Goal: Information Seeking & Learning: Learn about a topic

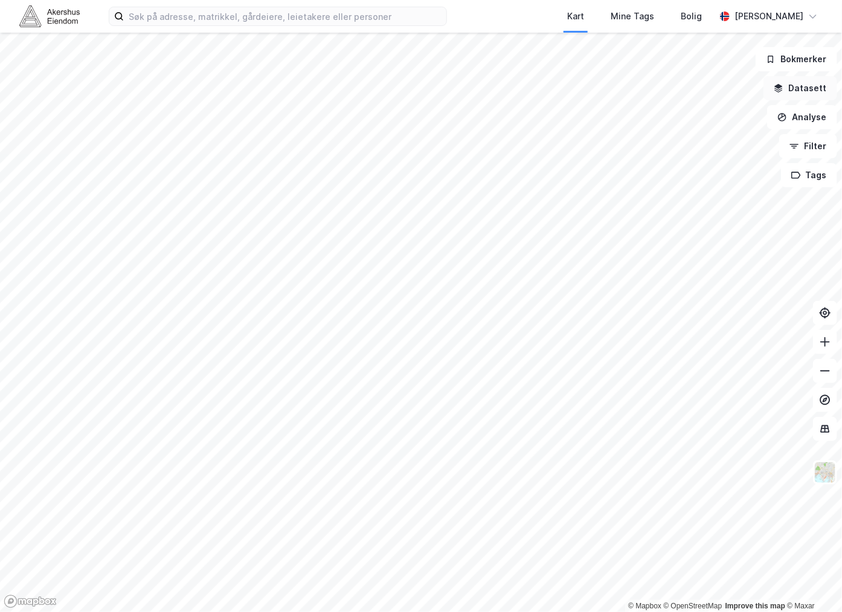
click at [812, 86] on button "Datasett" at bounding box center [800, 88] width 74 height 24
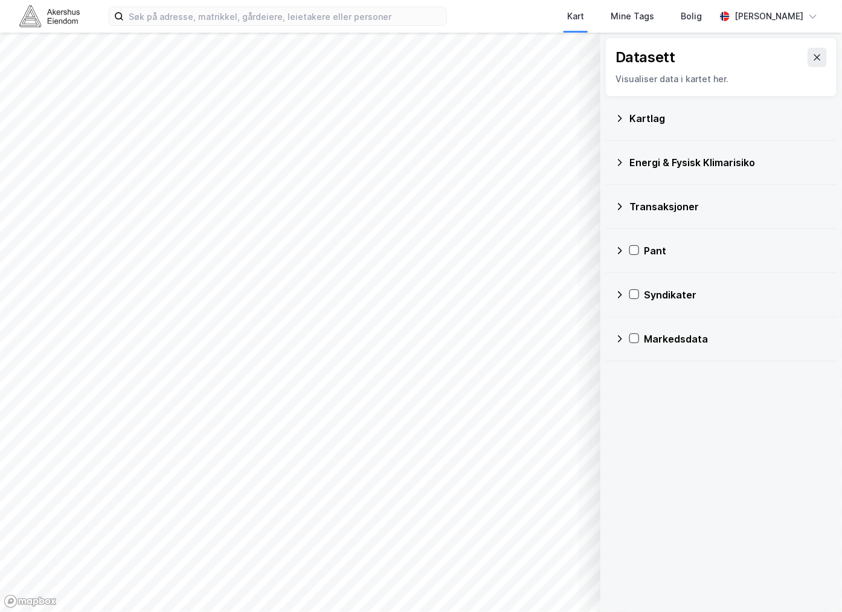
click at [624, 161] on div "Energi & Fysisk Klimarisiko" at bounding box center [721, 162] width 213 height 29
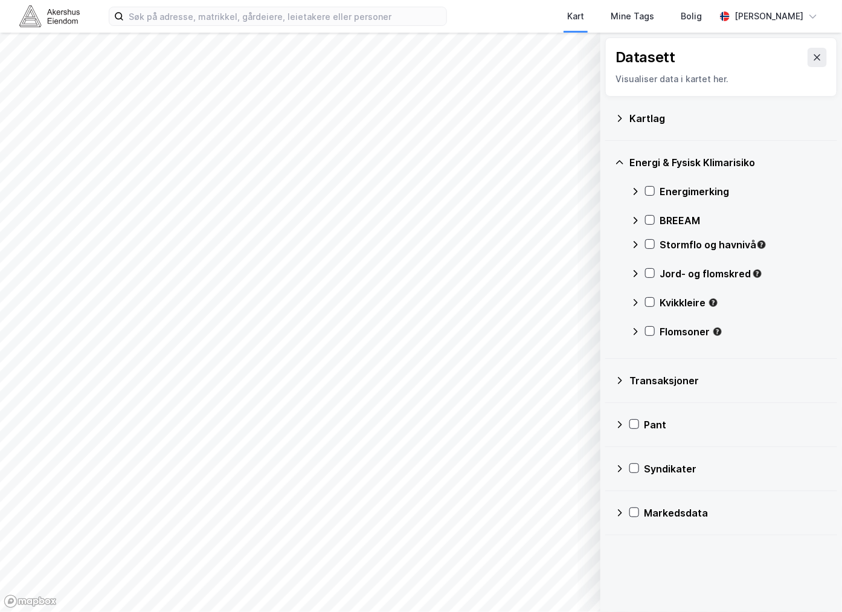
click at [673, 373] on div "Transaksjoner" at bounding box center [728, 380] width 198 height 14
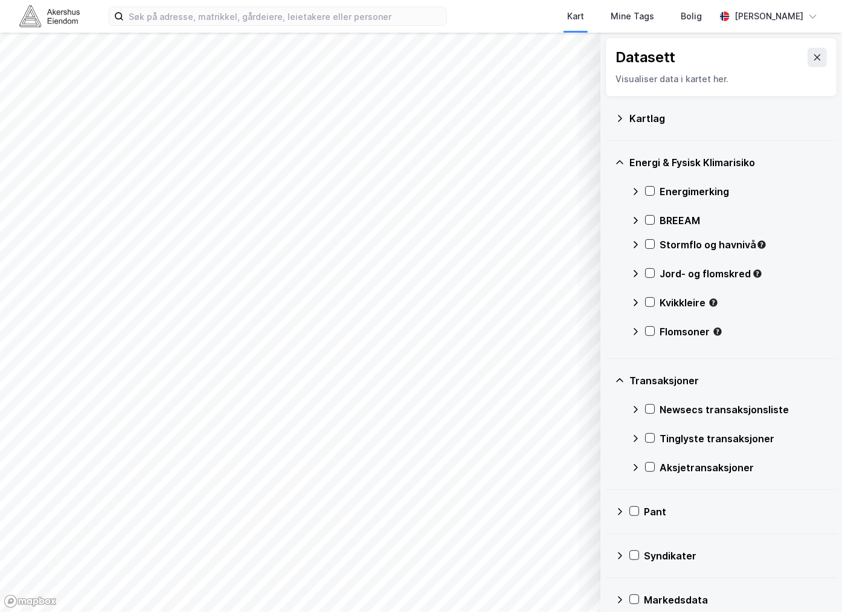
scroll to position [15, 0]
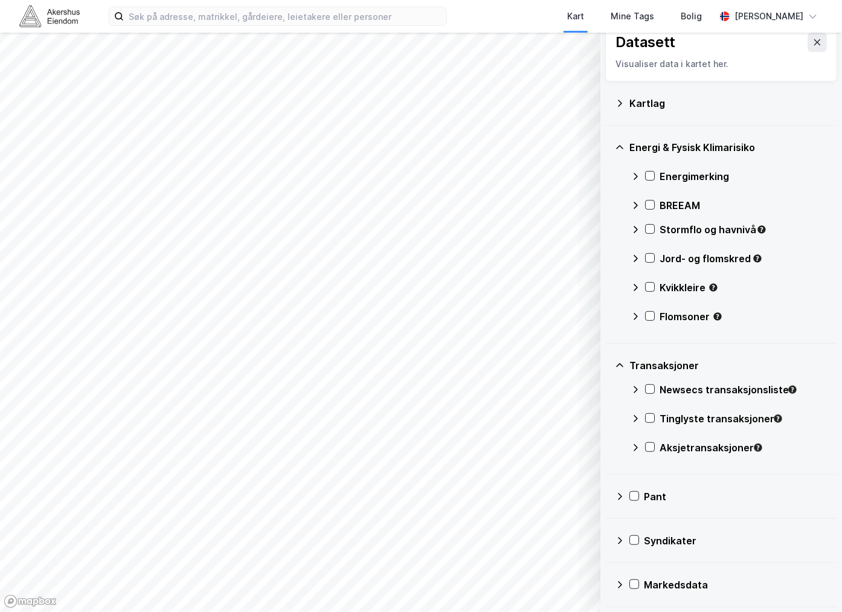
click at [643, 96] on div "Kartlag" at bounding box center [728, 103] width 198 height 14
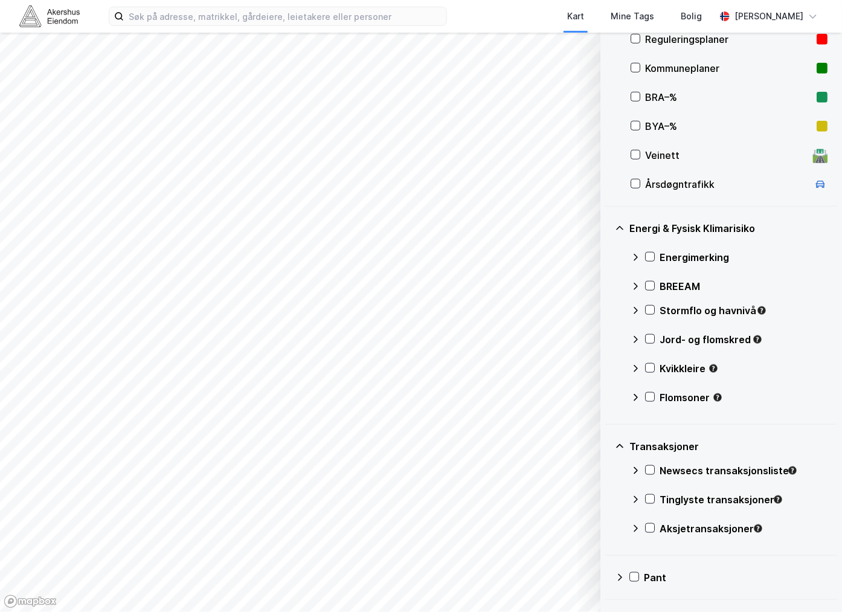
scroll to position [391, 0]
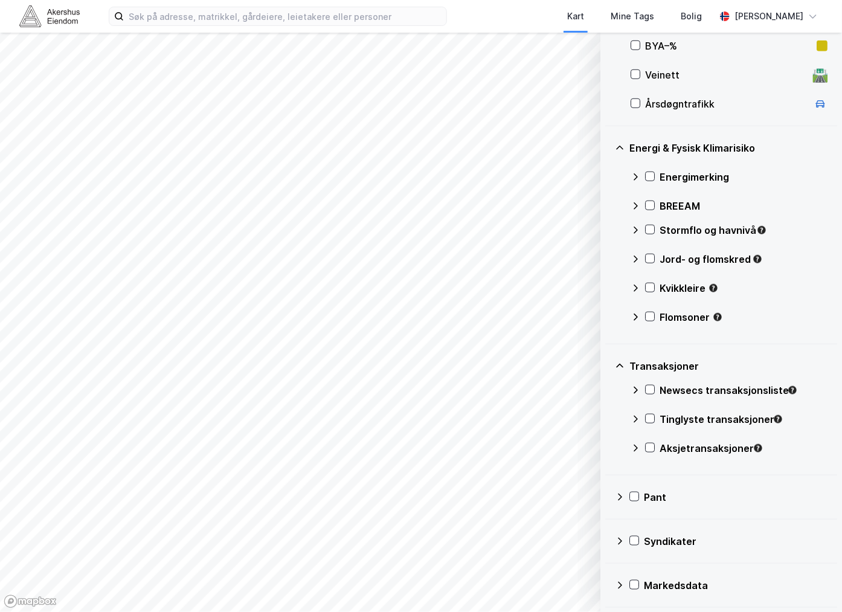
click at [674, 578] on div "Markedsdata" at bounding box center [736, 585] width 184 height 14
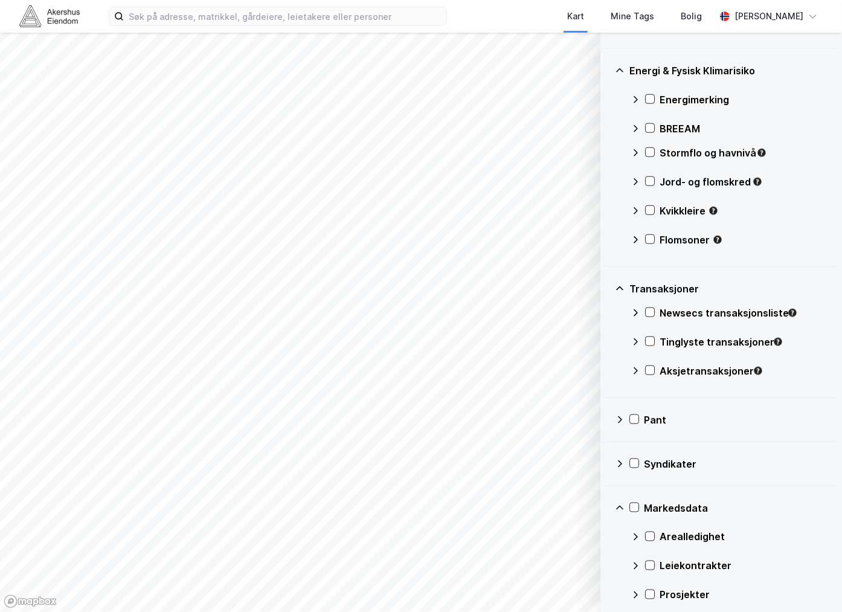
scroll to position [508, 0]
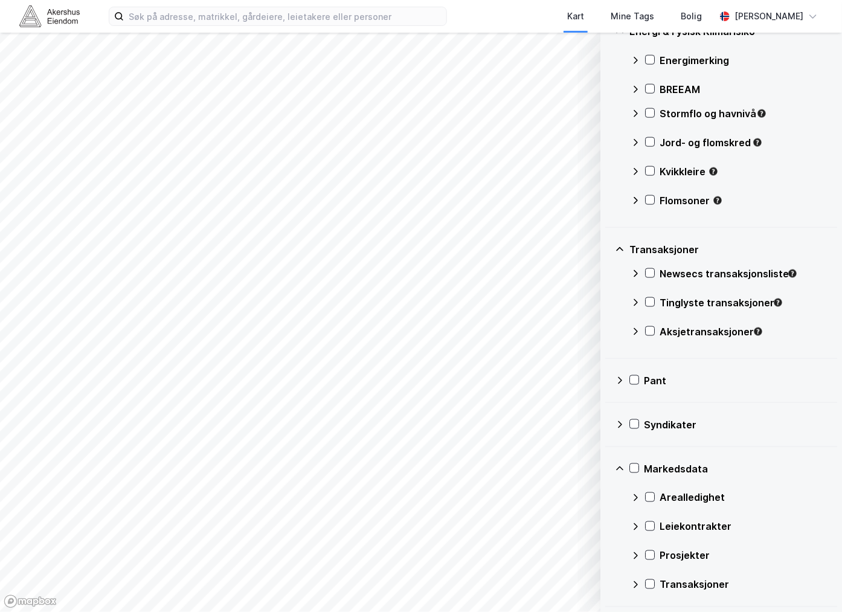
click at [641, 527] on div "Leiekontrakter" at bounding box center [728, 526] width 197 height 29
click at [635, 525] on icon at bounding box center [635, 526] width 7 height 4
click at [640, 554] on div "Prosjekter" at bounding box center [728, 555] width 197 height 29
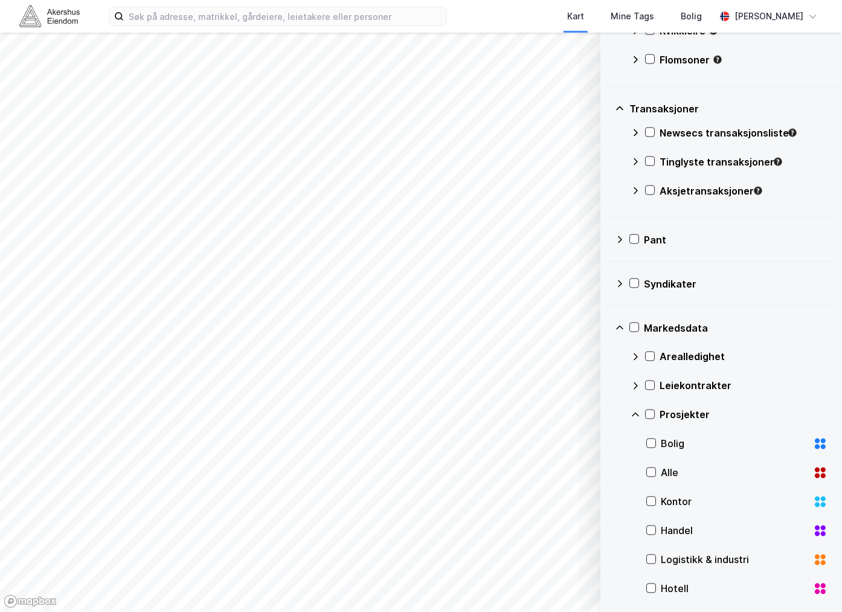
scroll to position [769, 0]
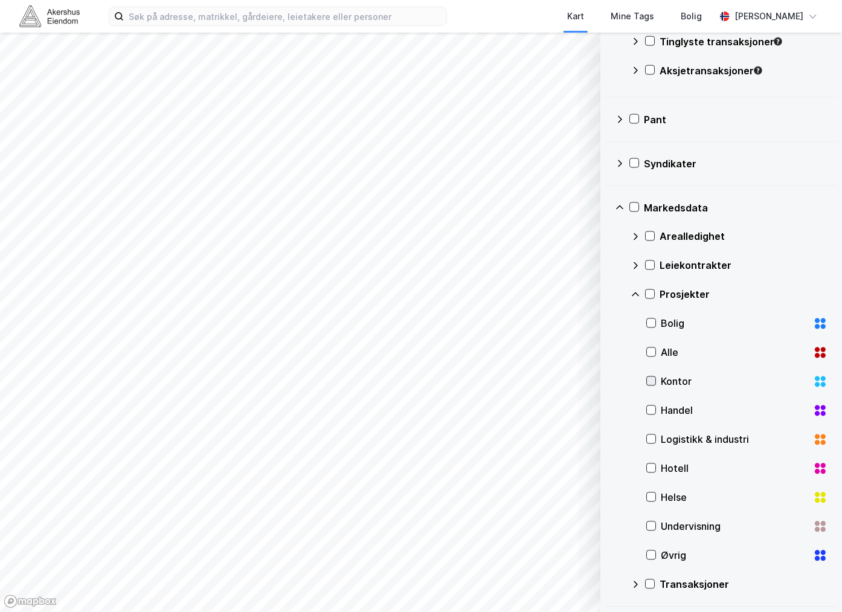
click at [647, 382] on icon at bounding box center [651, 381] width 8 height 8
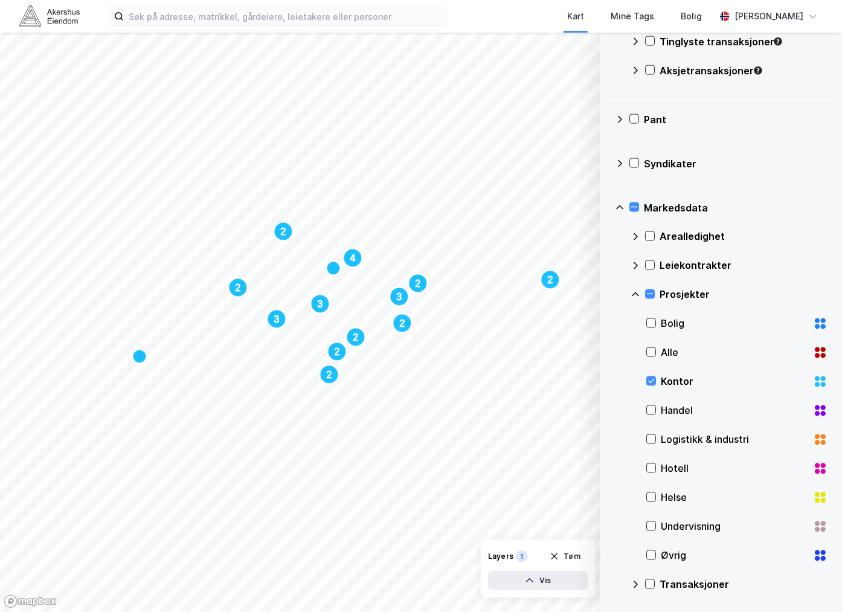
click at [635, 580] on icon at bounding box center [635, 585] width 10 height 10
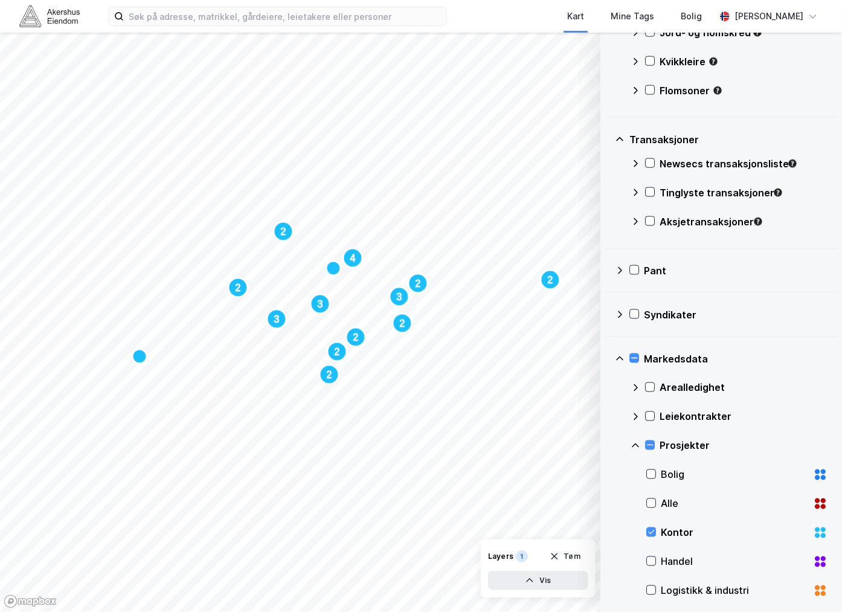
scroll to position [551, 0]
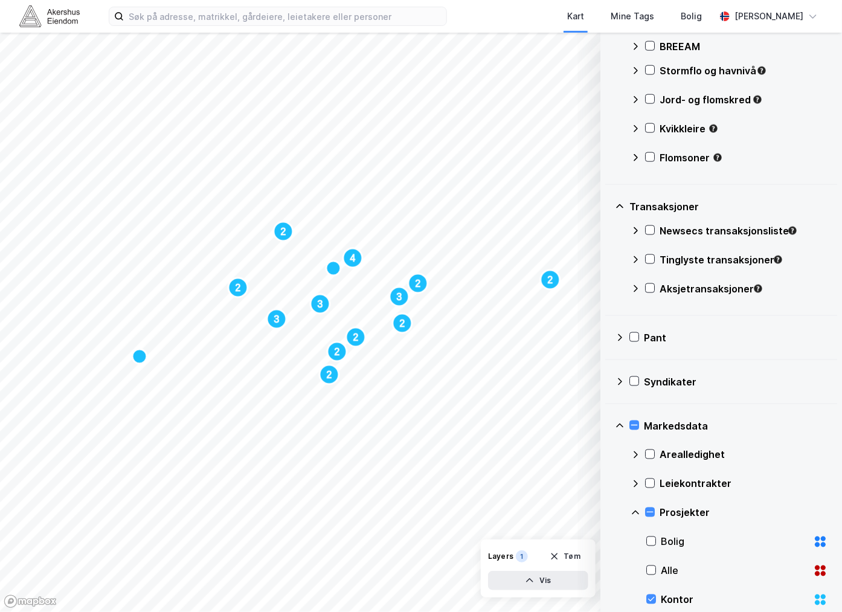
click at [617, 336] on icon at bounding box center [620, 338] width 10 height 10
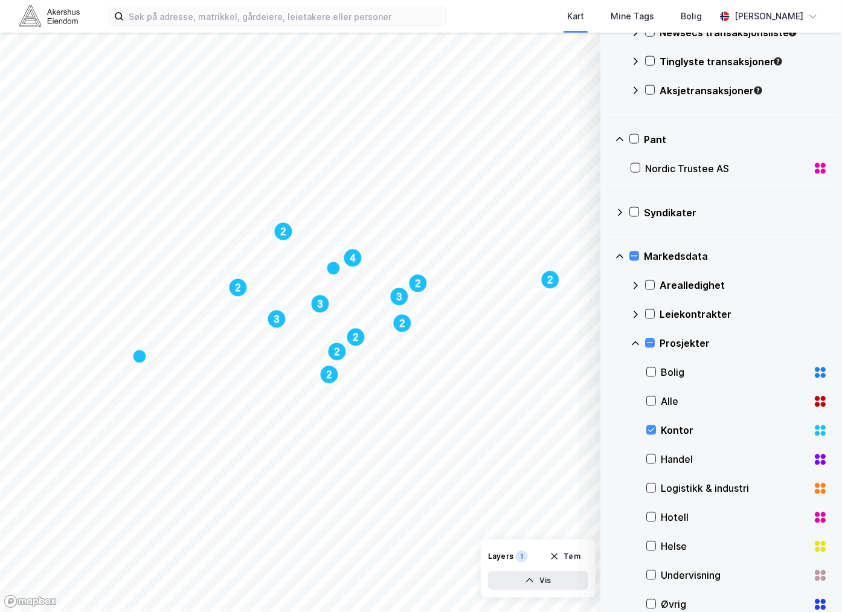
scroll to position [752, 0]
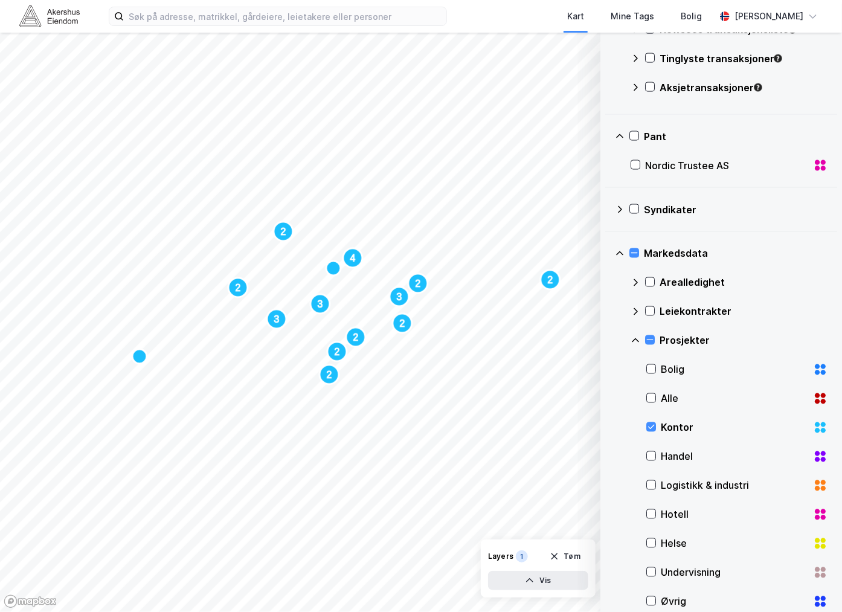
click at [617, 213] on icon at bounding box center [620, 210] width 10 height 10
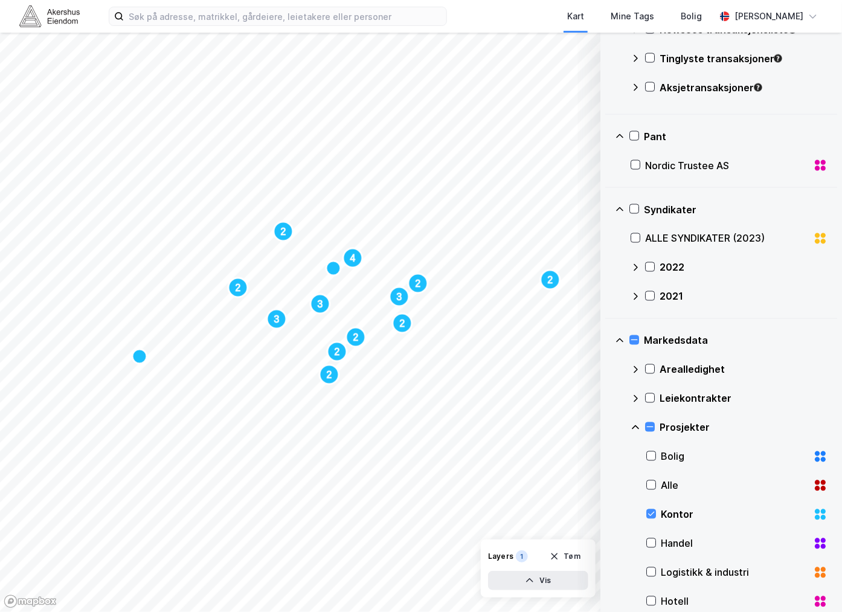
click at [617, 210] on icon at bounding box center [619, 209] width 7 height 4
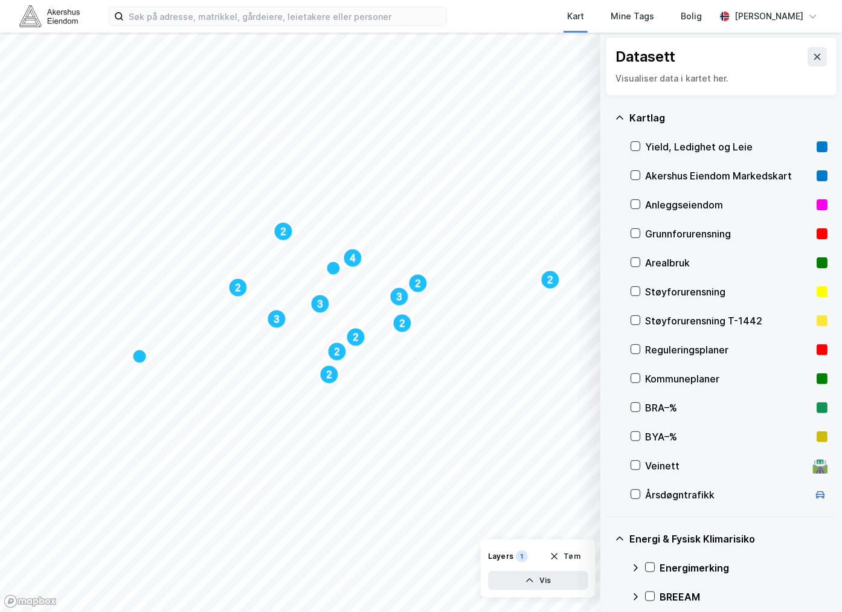
scroll to position [0, 0]
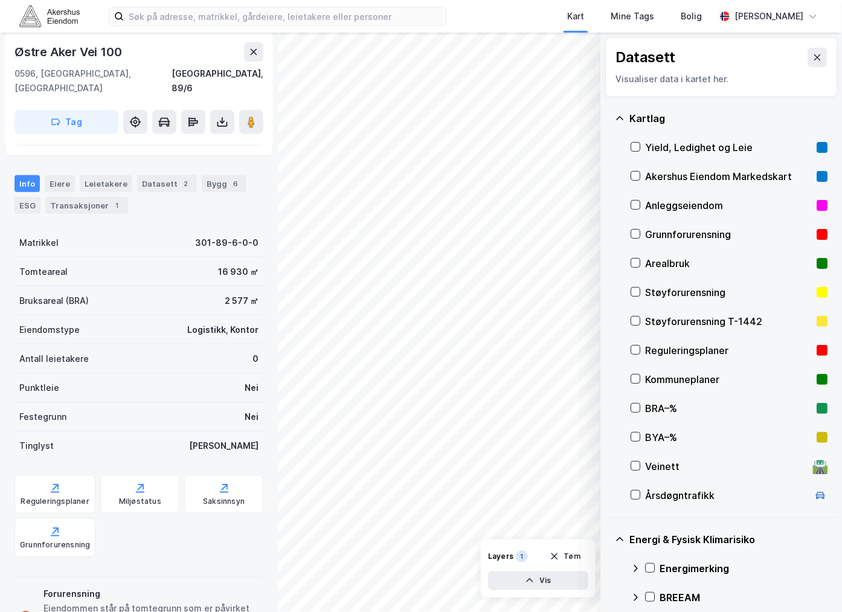
scroll to position [183, 0]
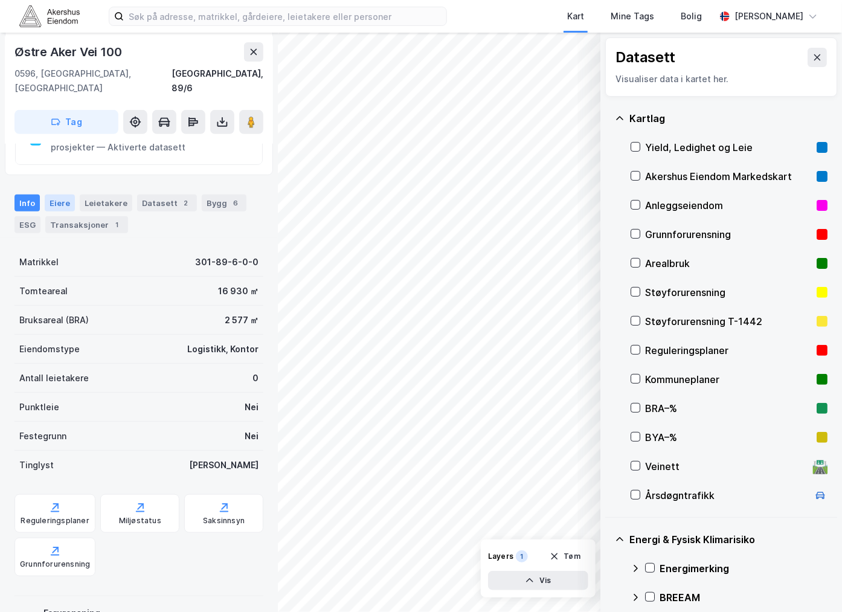
click at [64, 194] on div "Eiere" at bounding box center [60, 202] width 30 height 17
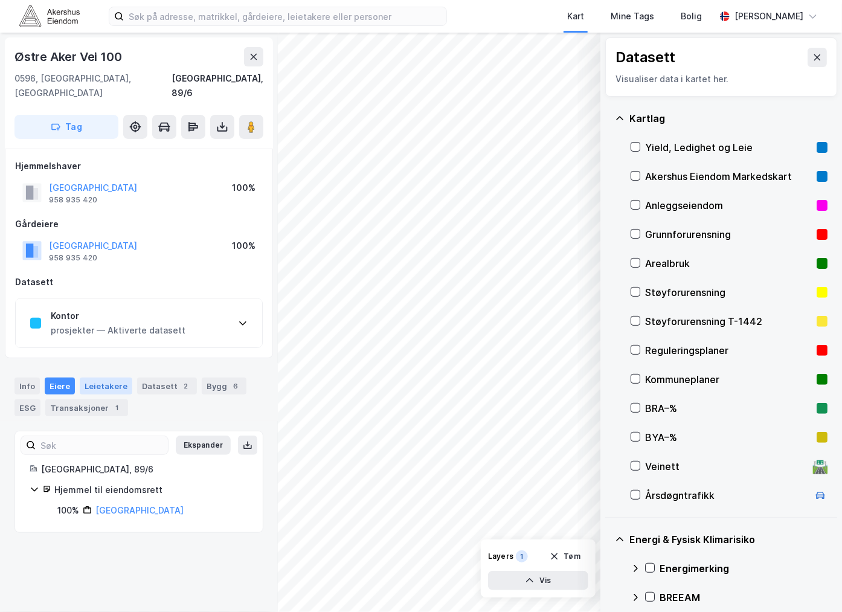
click at [111, 377] on div "Leietakere" at bounding box center [106, 385] width 53 height 17
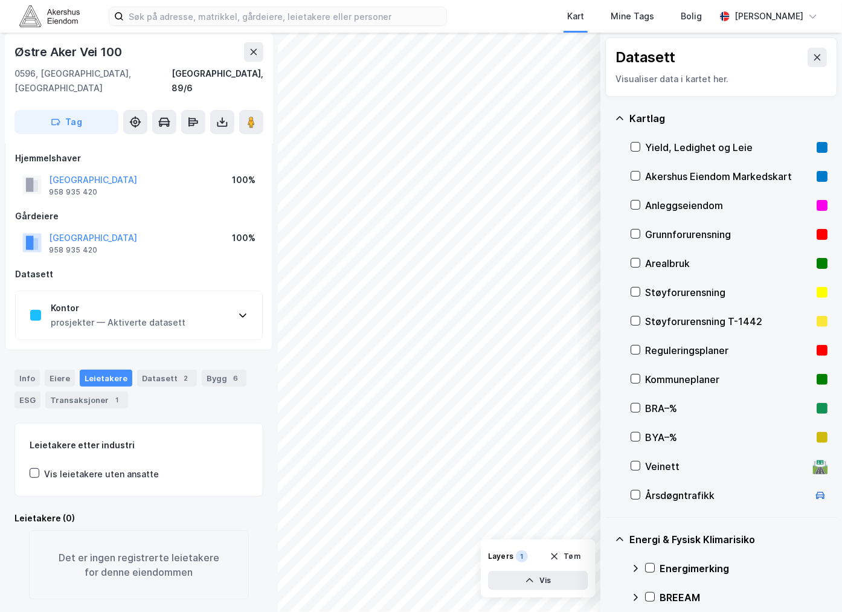
scroll to position [10, 0]
click at [149, 353] on div "Info [PERSON_NAME] Datasett 2 Bygg 6 ESG Transaksjoner 1" at bounding box center [139, 382] width 278 height 58
click at [157, 368] on div "Datasett 2" at bounding box center [167, 376] width 60 height 17
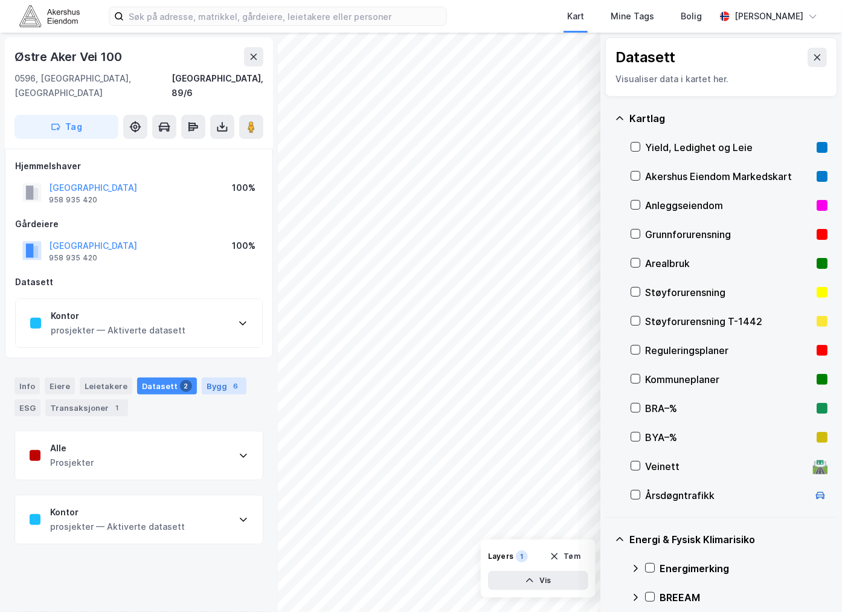
click at [202, 377] on div "Bygg 6" at bounding box center [224, 385] width 45 height 17
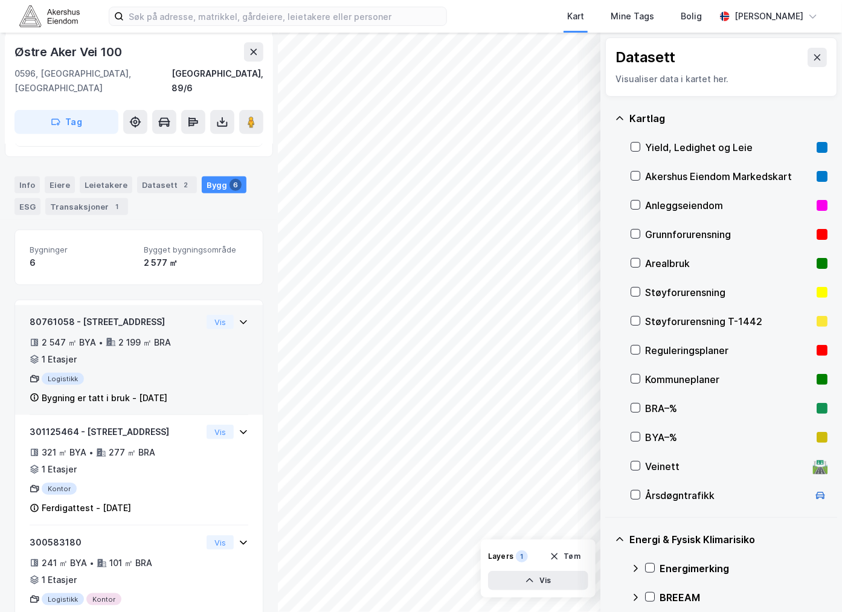
scroll to position [134, 0]
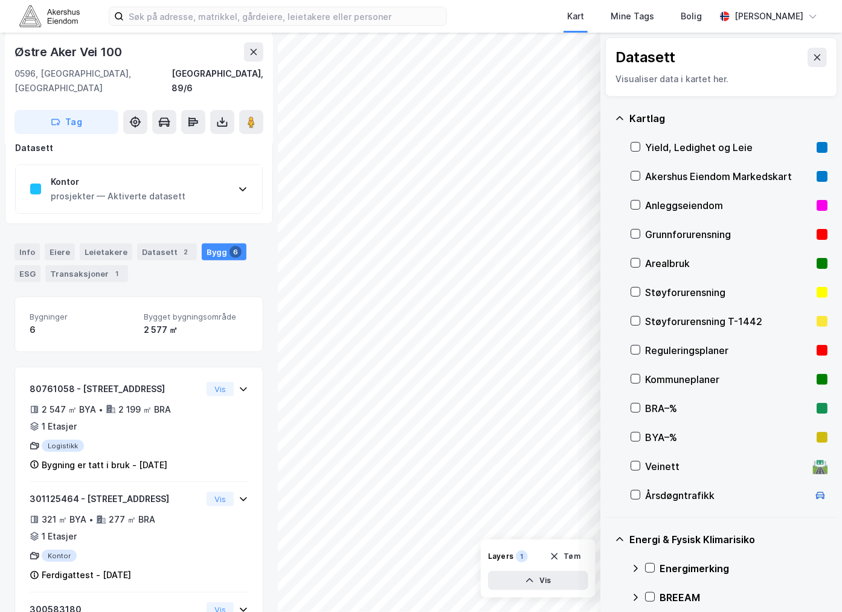
click at [33, 265] on div "ESG" at bounding box center [27, 273] width 26 height 17
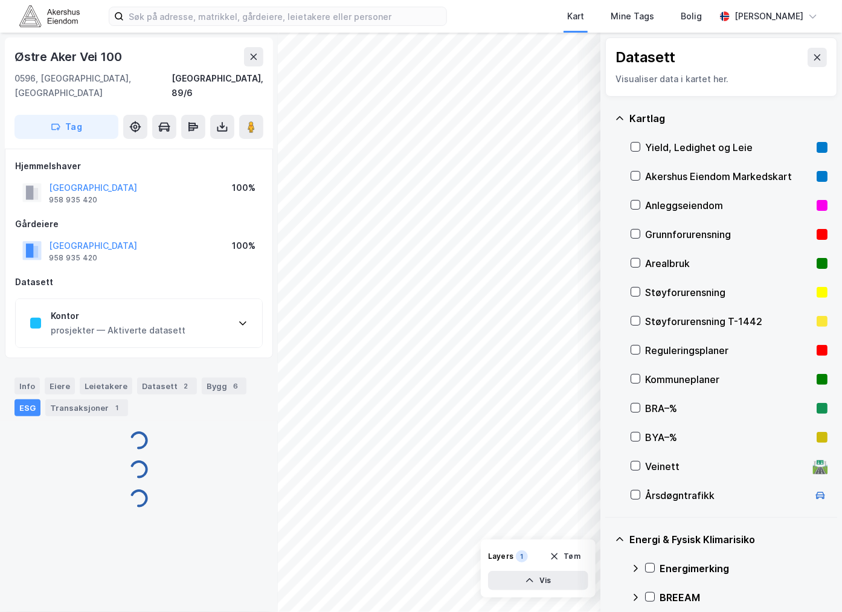
click at [80, 257] on div "[GEOGRAPHIC_DATA] 958 935 420 100% [GEOGRAPHIC_DATA] [GEOGRAPHIC_DATA] 958 935 …" at bounding box center [139, 253] width 248 height 189
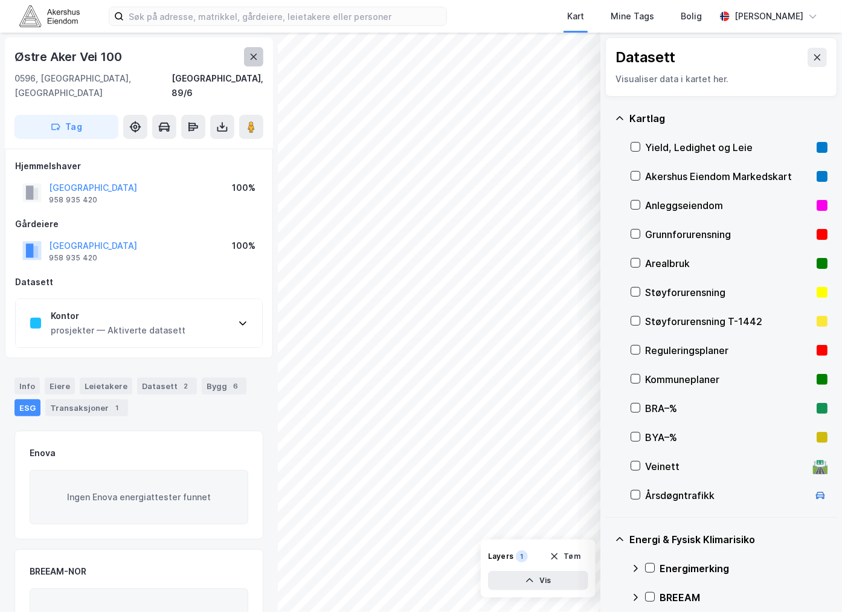
click at [258, 52] on icon at bounding box center [254, 57] width 10 height 10
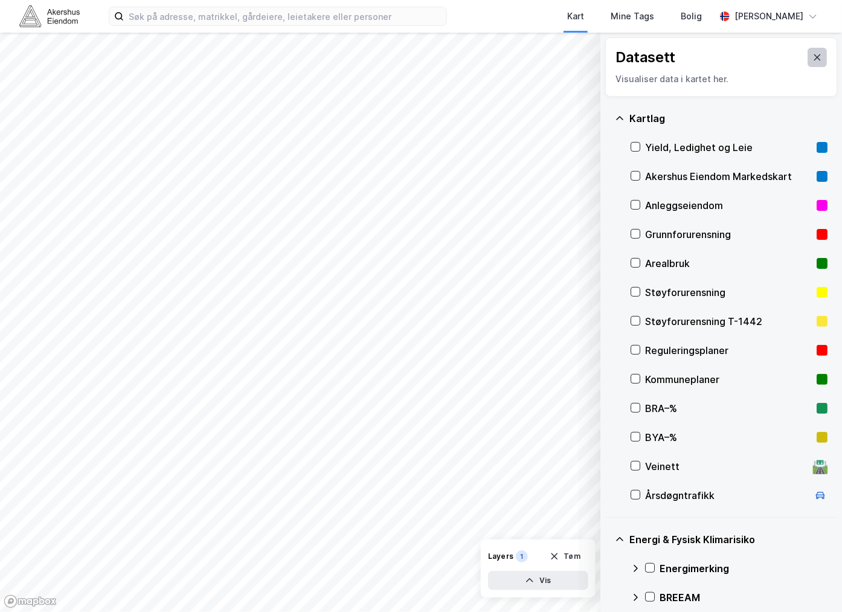
click at [807, 51] on button at bounding box center [816, 57] width 19 height 19
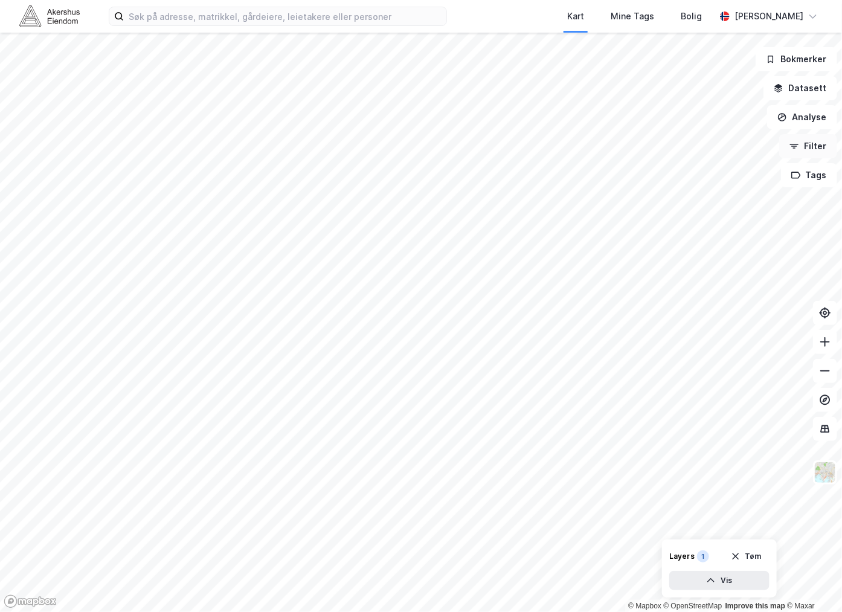
click at [807, 146] on button "Filter" at bounding box center [808, 146] width 58 height 24
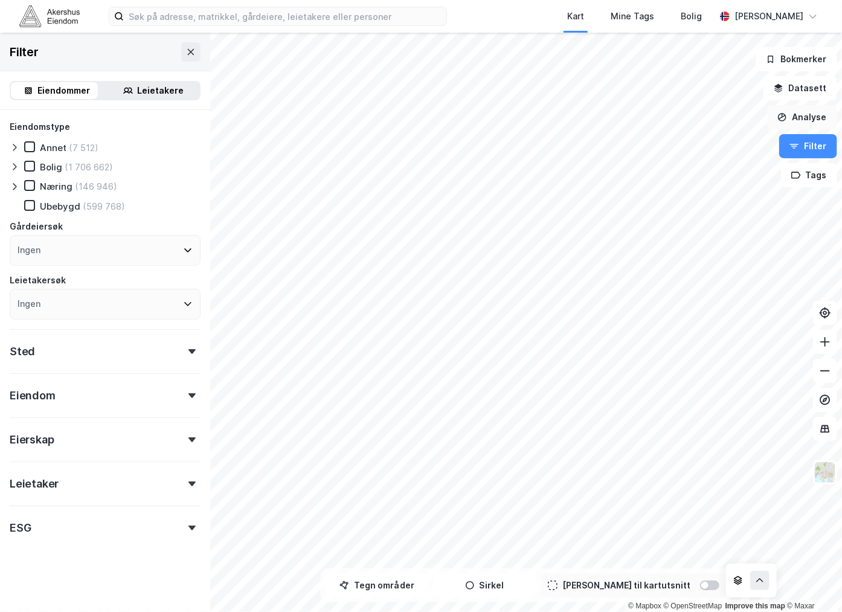
click at [791, 114] on button "Analyse" at bounding box center [802, 117] width 70 height 24
click at [783, 86] on icon "button" at bounding box center [779, 86] width 8 height 5
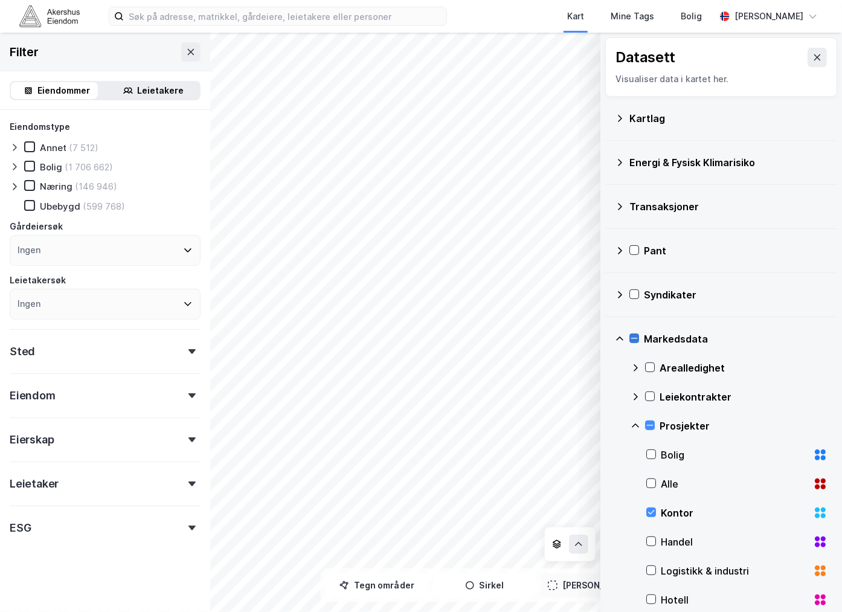
click at [635, 339] on icon at bounding box center [634, 338] width 7 height 1
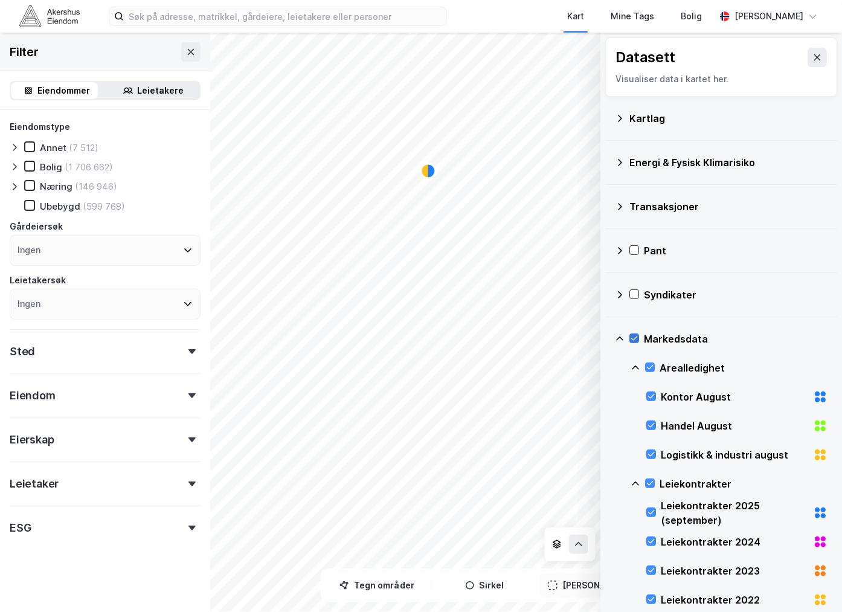
click at [636, 338] on icon at bounding box center [634, 338] width 7 height 4
click at [75, 82] on div "Eiendommer" at bounding box center [57, 90] width 92 height 17
click at [14, 186] on icon at bounding box center [15, 187] width 10 height 10
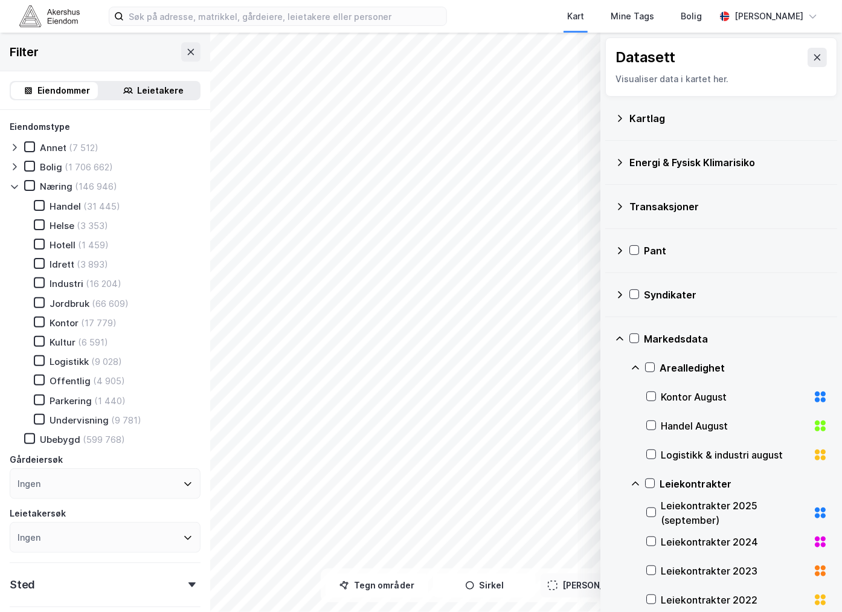
drag, startPoint x: 37, startPoint y: 321, endPoint x: 45, endPoint y: 318, distance: 8.4
click at [37, 320] on icon at bounding box center [39, 321] width 7 height 4
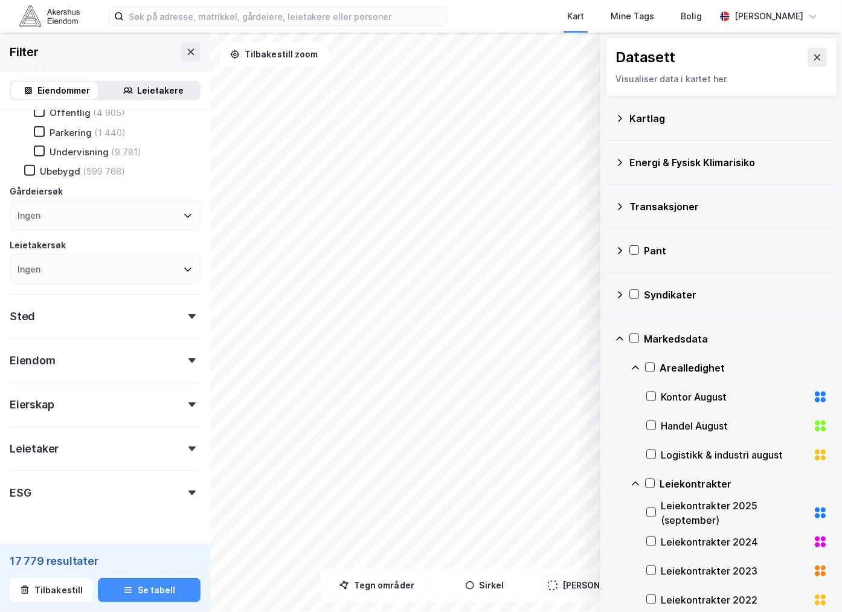
click at [67, 310] on div "Sted" at bounding box center [105, 311] width 191 height 34
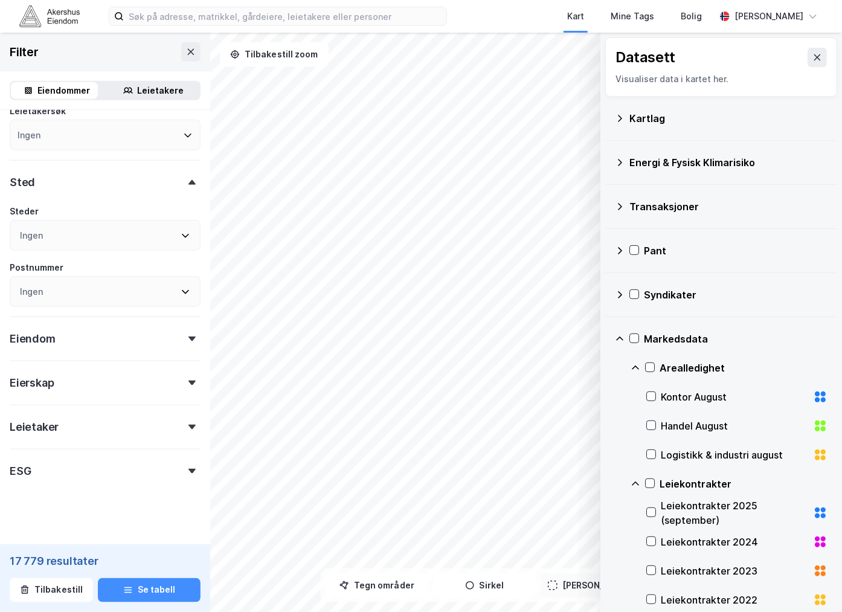
click at [69, 337] on div "Eiendom" at bounding box center [105, 333] width 191 height 34
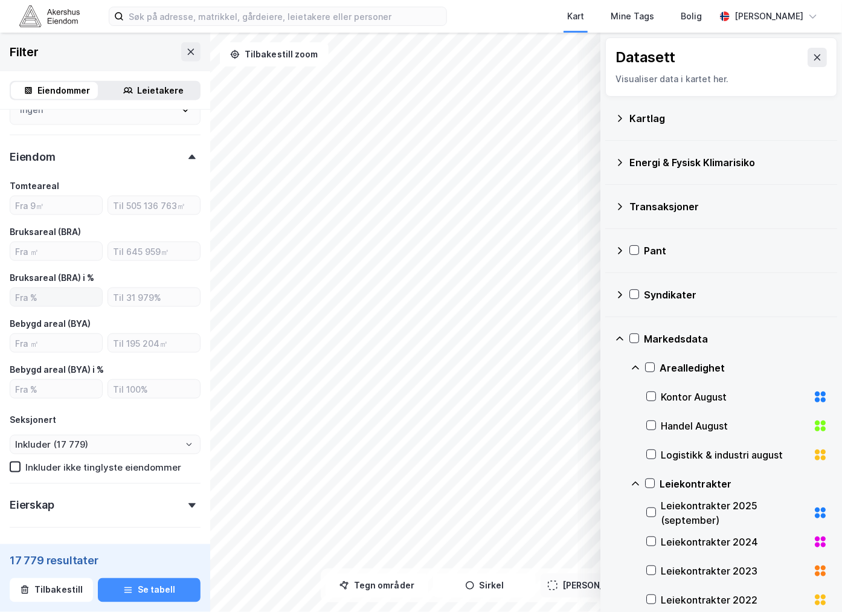
scroll to position [604, 0]
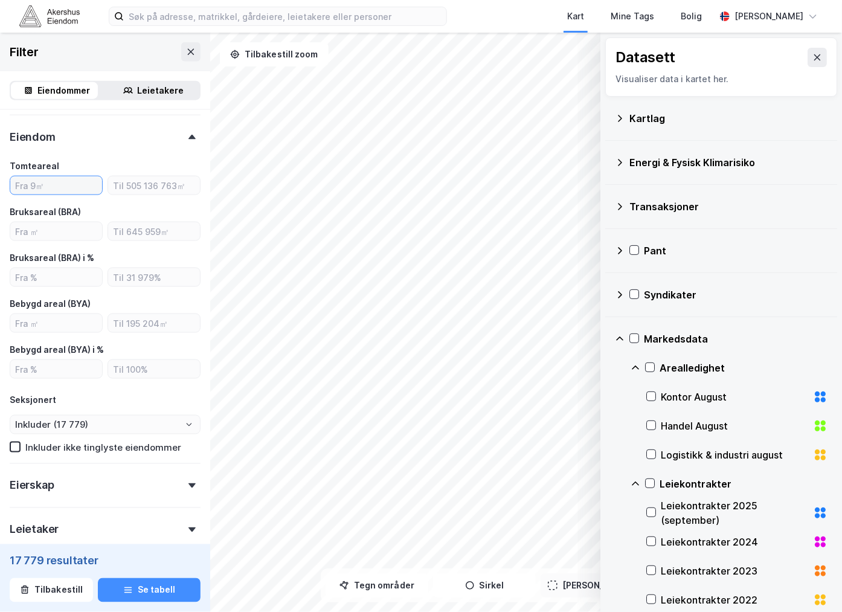
click at [64, 182] on input "number" at bounding box center [56, 185] width 92 height 18
click at [63, 225] on input "number" at bounding box center [56, 231] width 92 height 18
type input "5000"
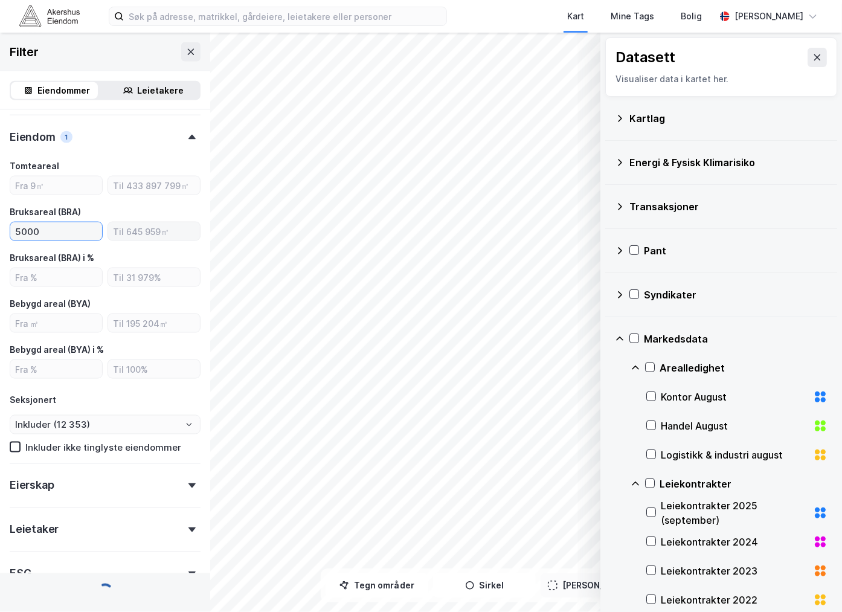
type input "Inkluder (2 574)"
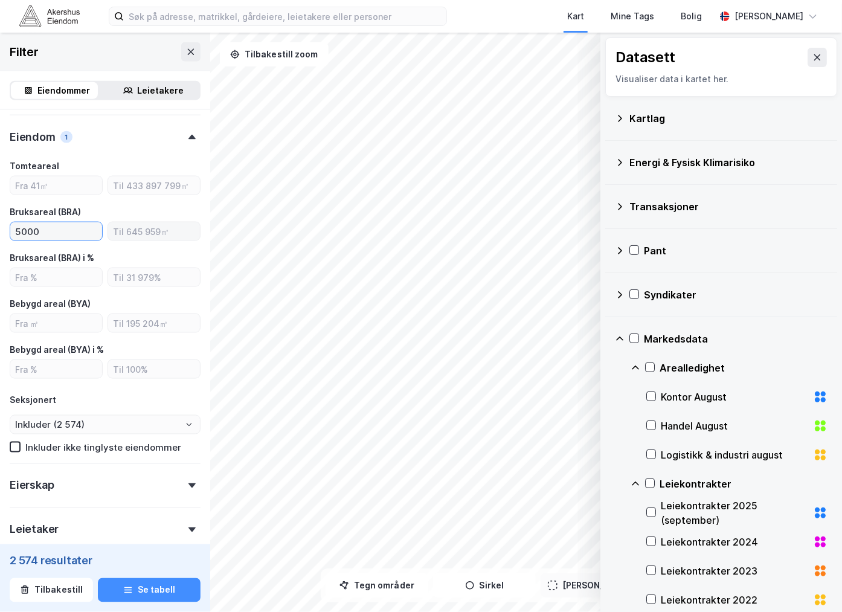
type input "5000"
click at [140, 222] on input "number" at bounding box center [154, 231] width 92 height 18
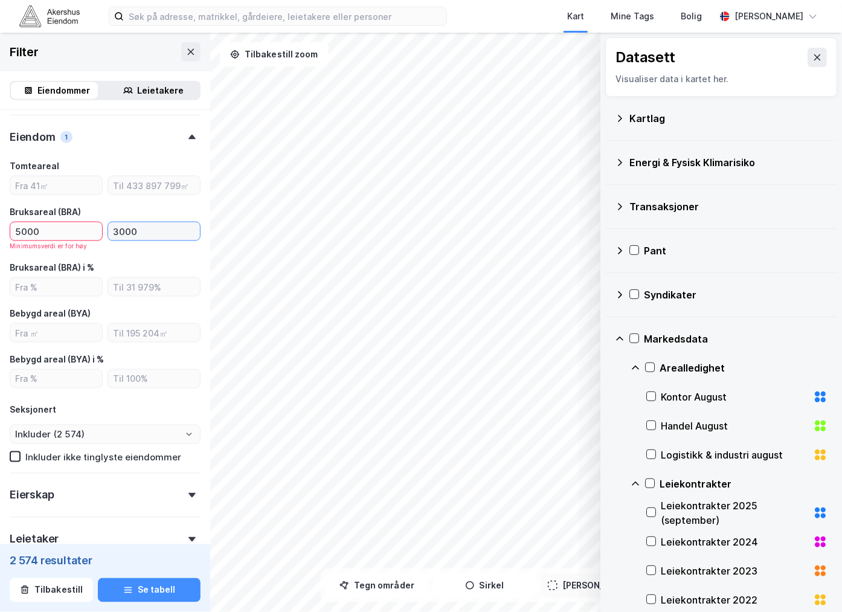
type input "30000"
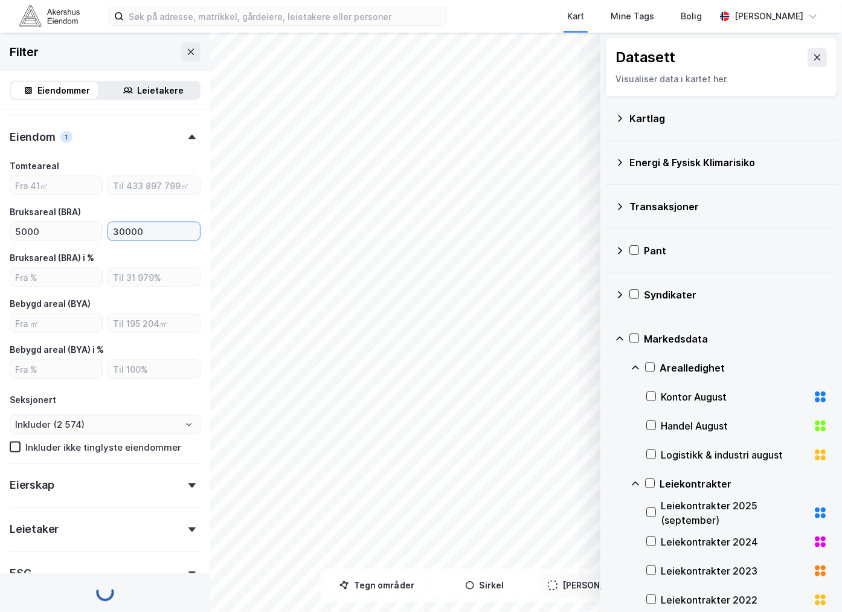
type input "Inkluder (2 335)"
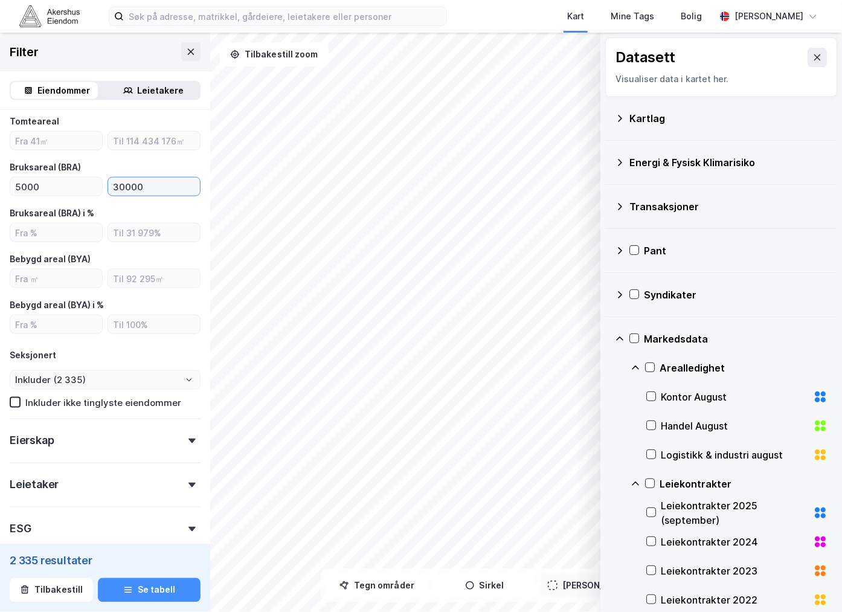
scroll to position [711, 0]
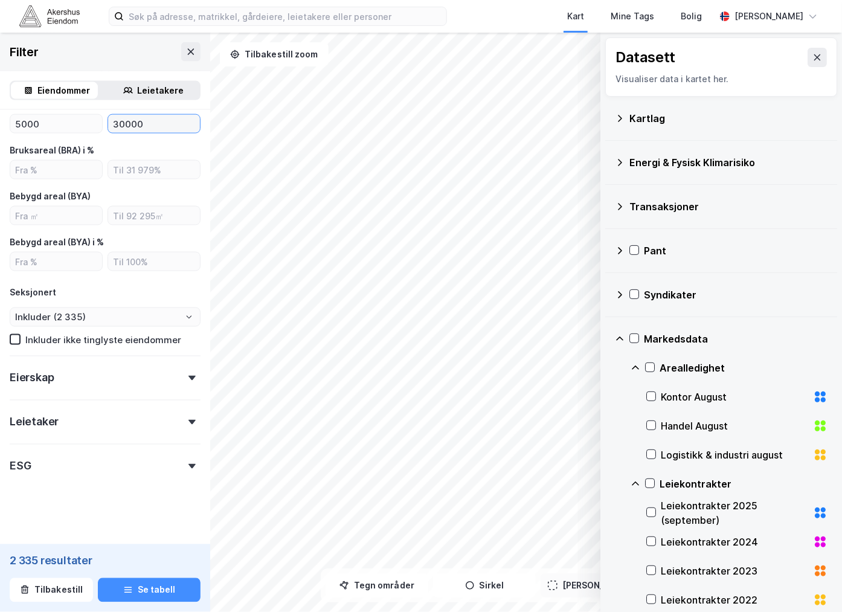
type input "30000"
click at [53, 365] on div "Eierskap" at bounding box center [105, 373] width 191 height 34
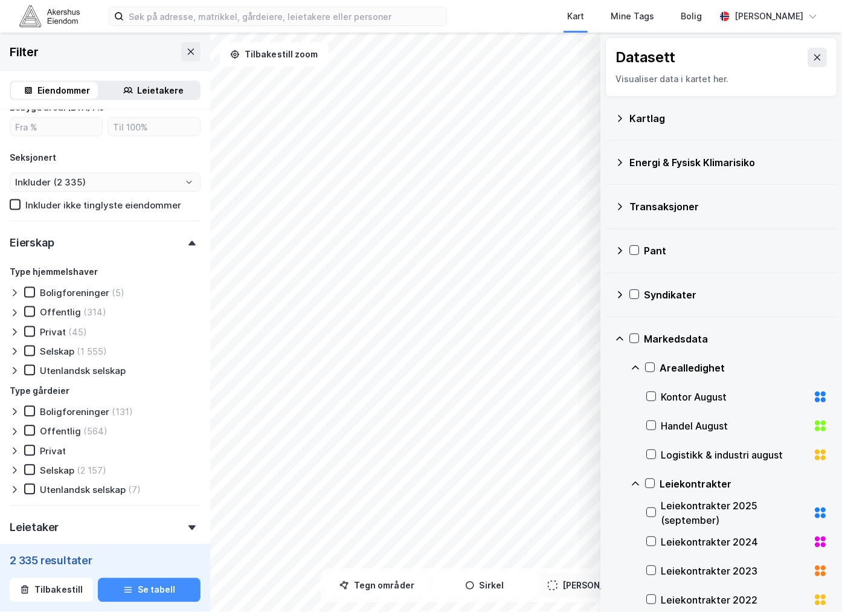
scroll to position [913, 0]
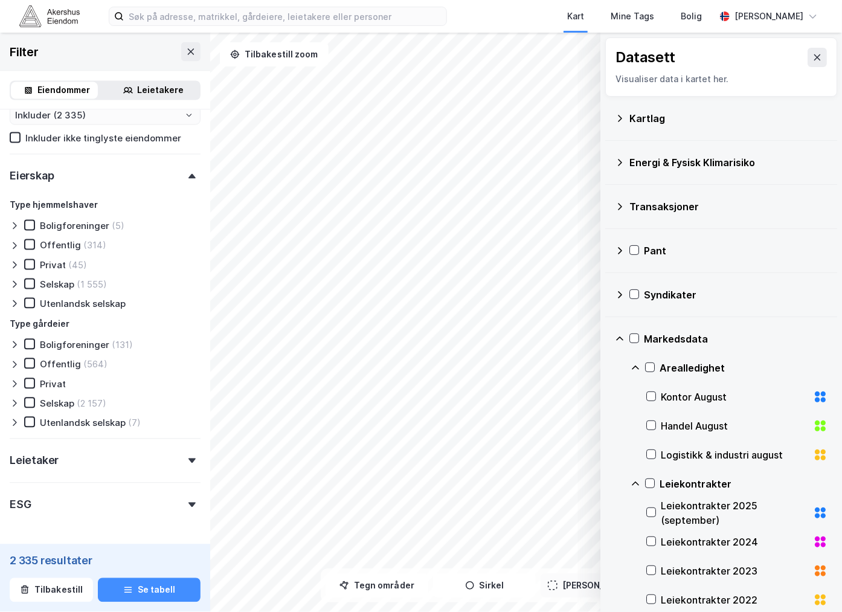
click at [39, 460] on div "Leietaker" at bounding box center [34, 460] width 49 height 14
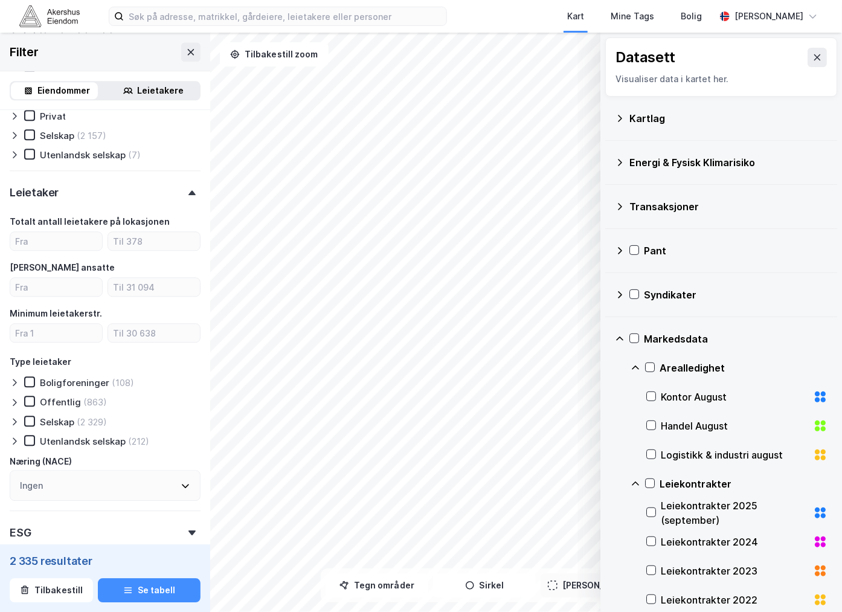
scroll to position [1245, 0]
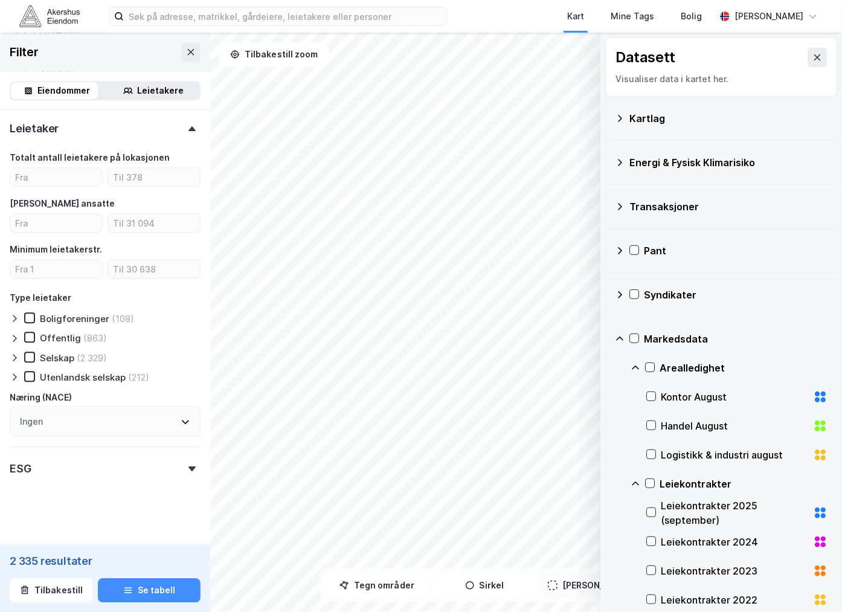
click at [67, 452] on div "ESG" at bounding box center [105, 463] width 191 height 34
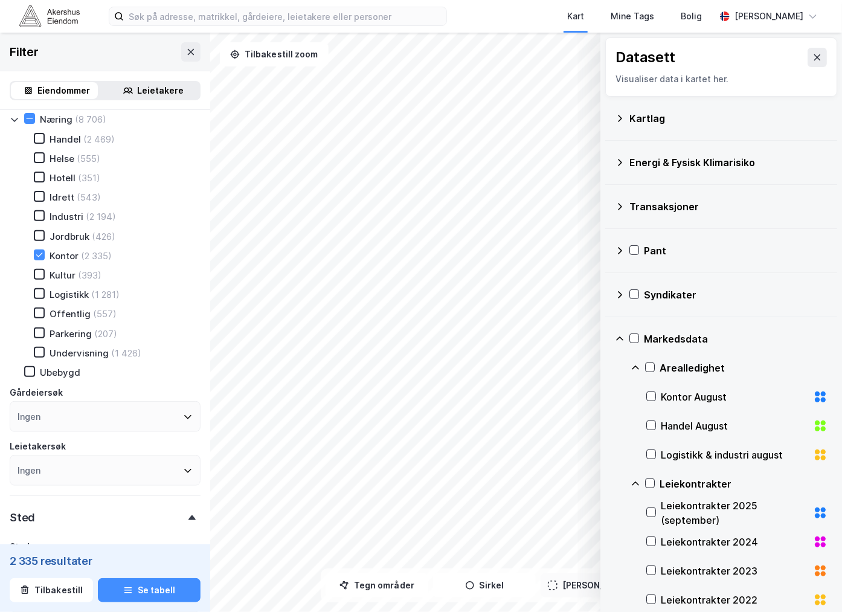
scroll to position [134, 0]
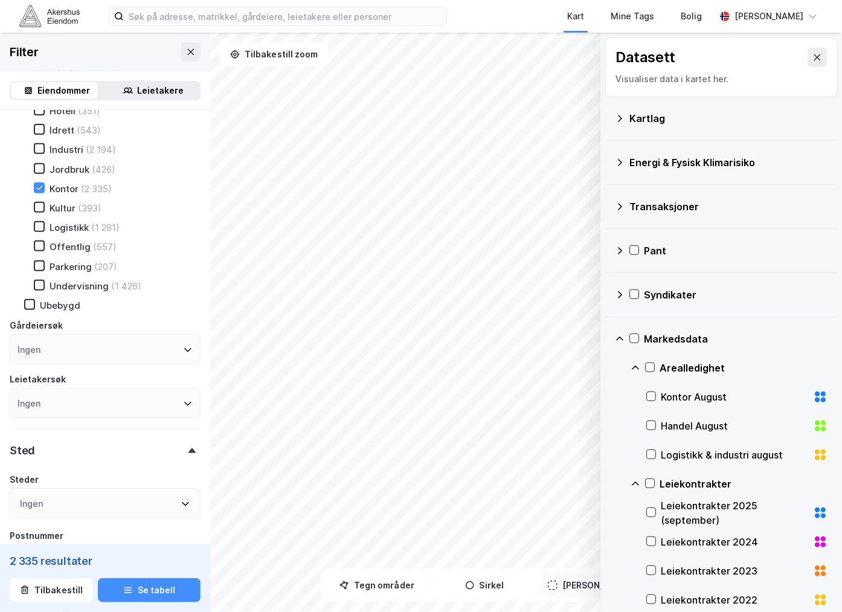
click at [65, 347] on div "Ingen" at bounding box center [105, 349] width 191 height 31
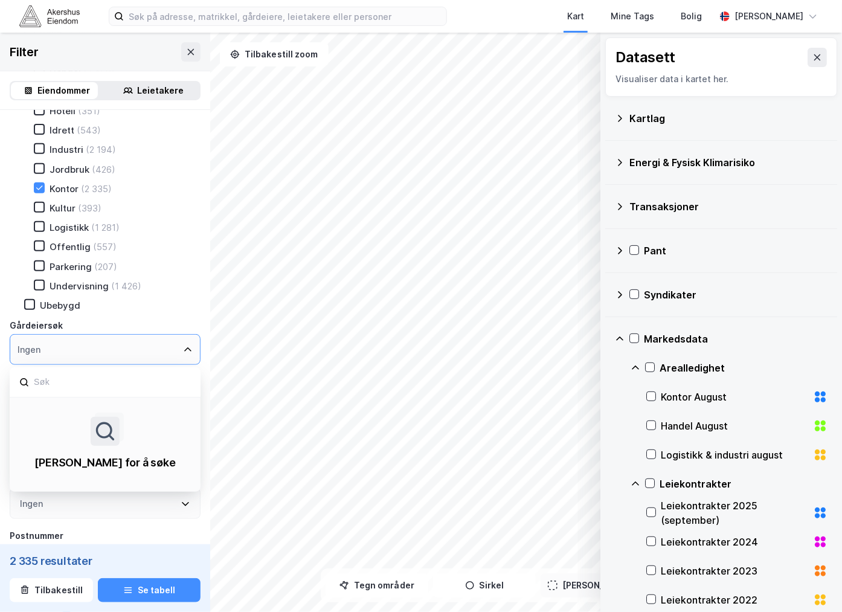
click at [82, 342] on div "Ingen" at bounding box center [105, 349] width 191 height 31
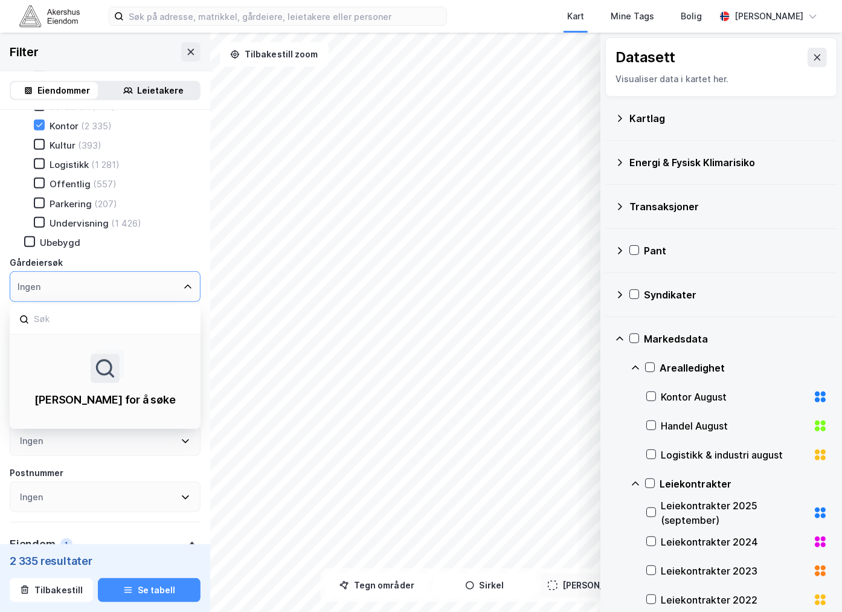
scroll to position [268, 0]
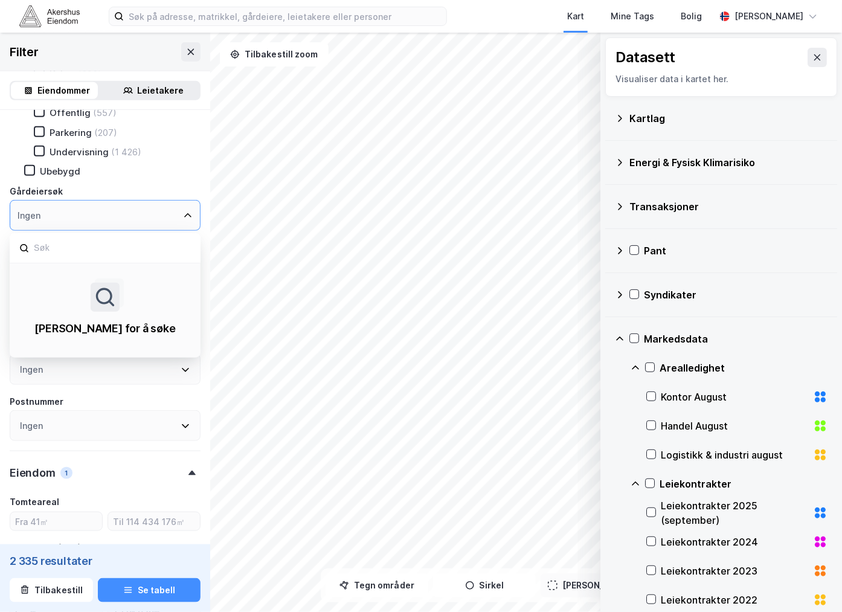
click at [183, 211] on icon at bounding box center [188, 216] width 10 height 10
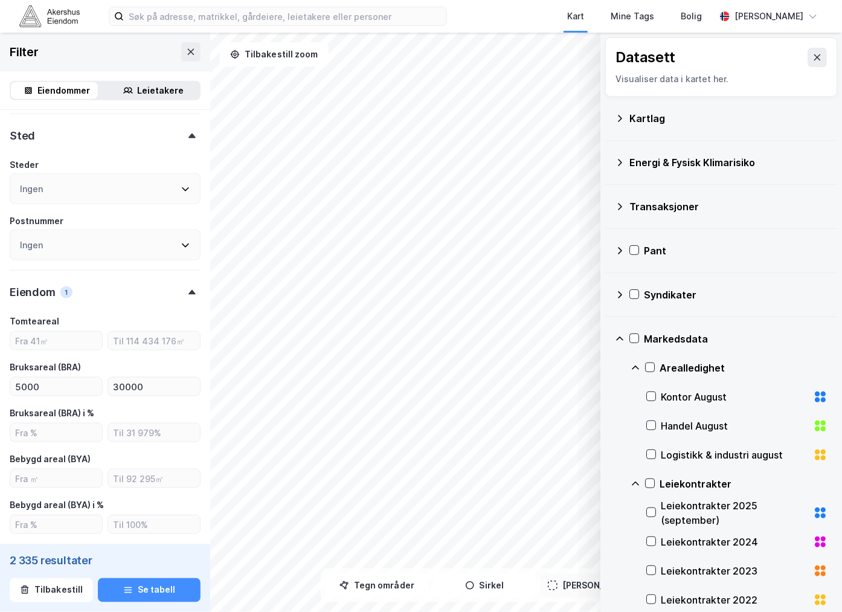
scroll to position [469, 0]
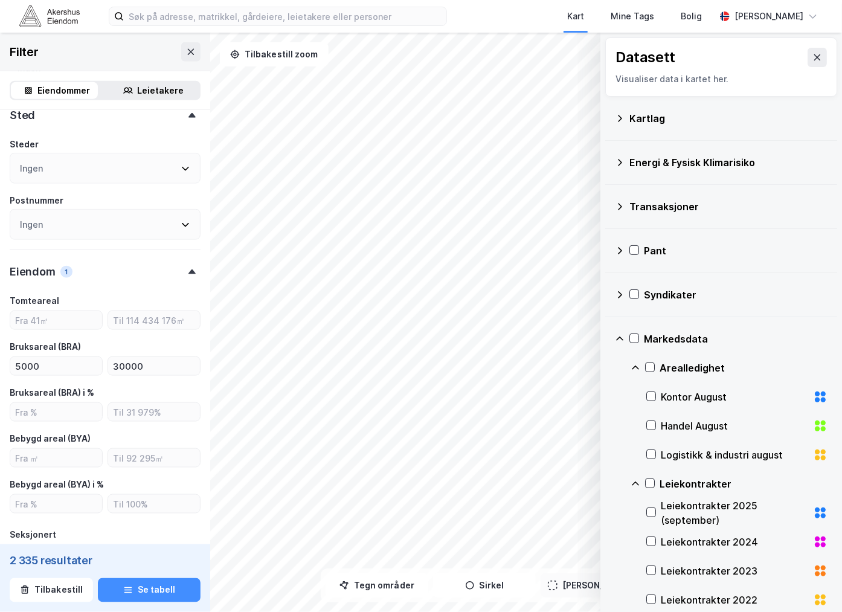
click at [45, 160] on div "Ingen" at bounding box center [105, 168] width 191 height 31
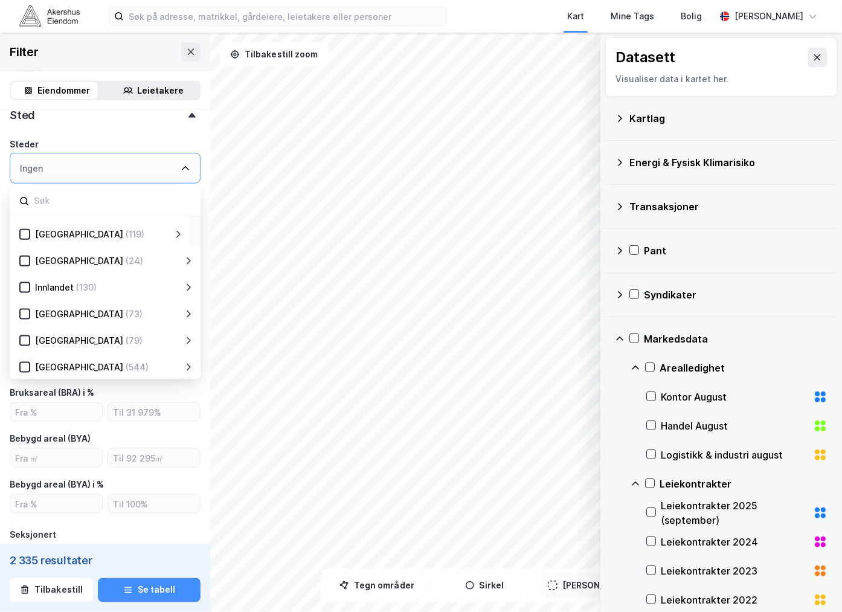
scroll to position [67, 0]
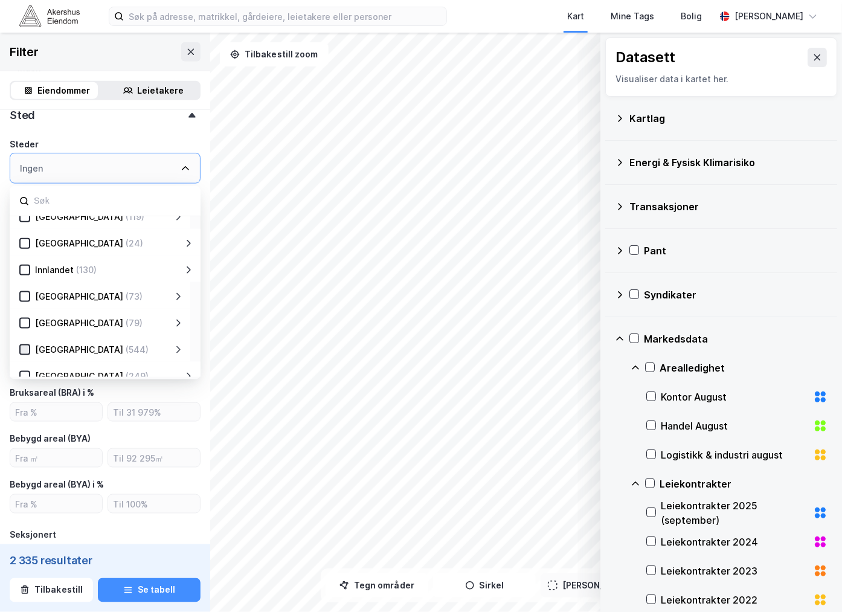
click at [23, 345] on icon at bounding box center [25, 349] width 8 height 8
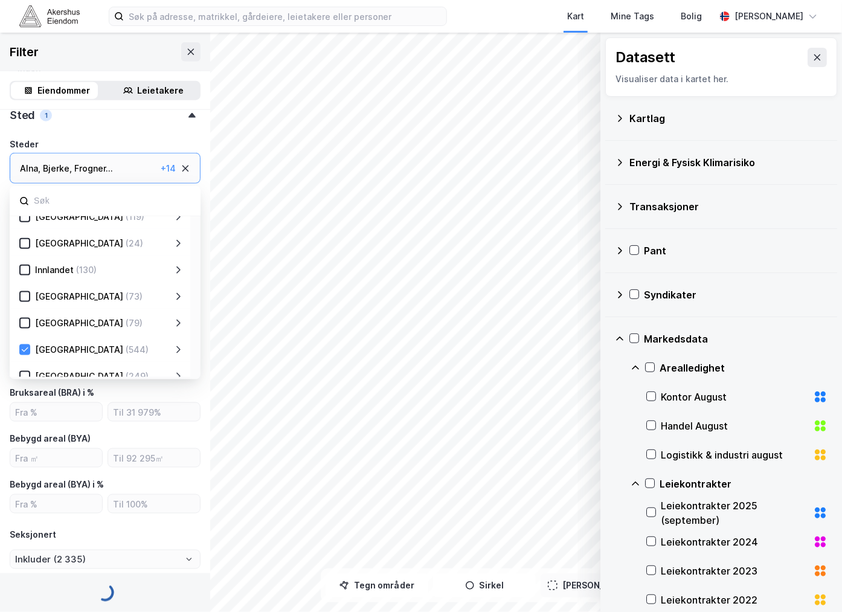
type input "Inkluder (544)"
type input "--- (544)"
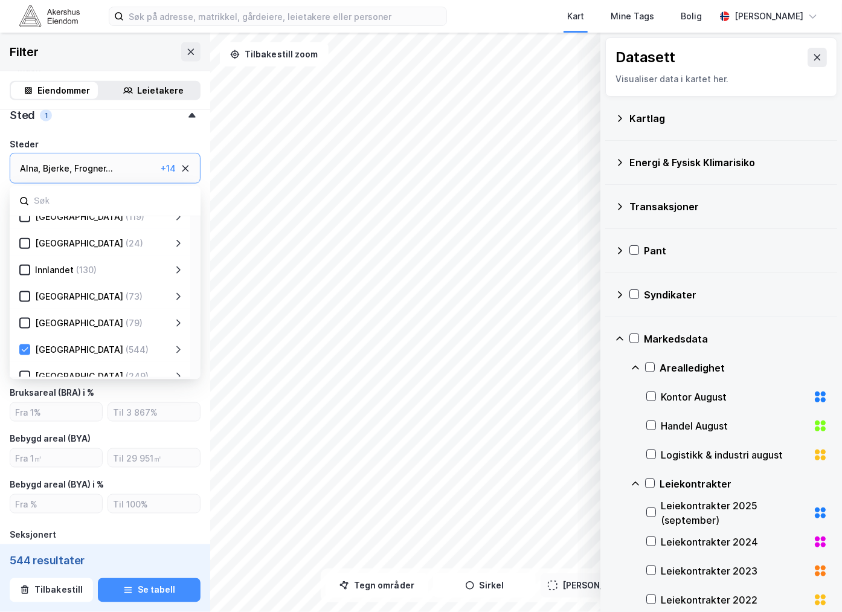
click at [165, 137] on div "Steder" at bounding box center [105, 144] width 191 height 14
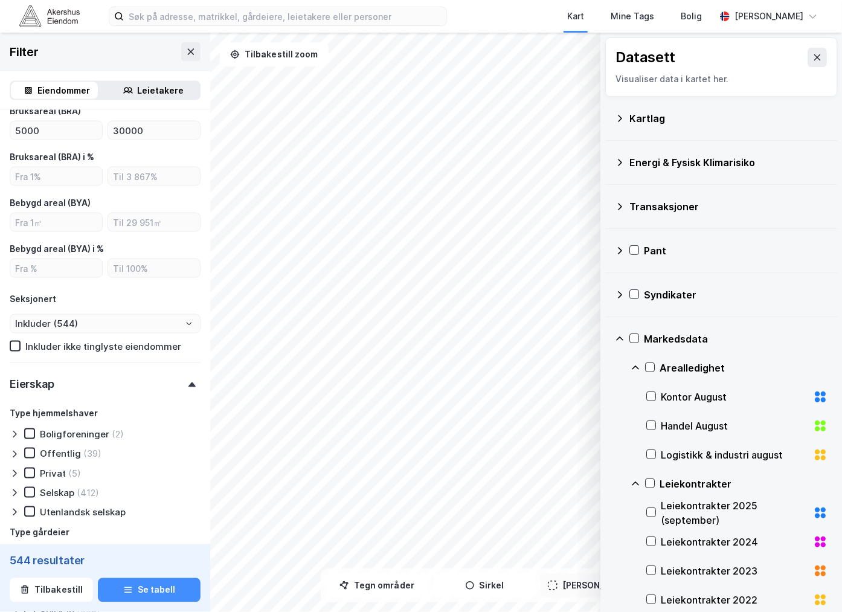
scroll to position [738, 0]
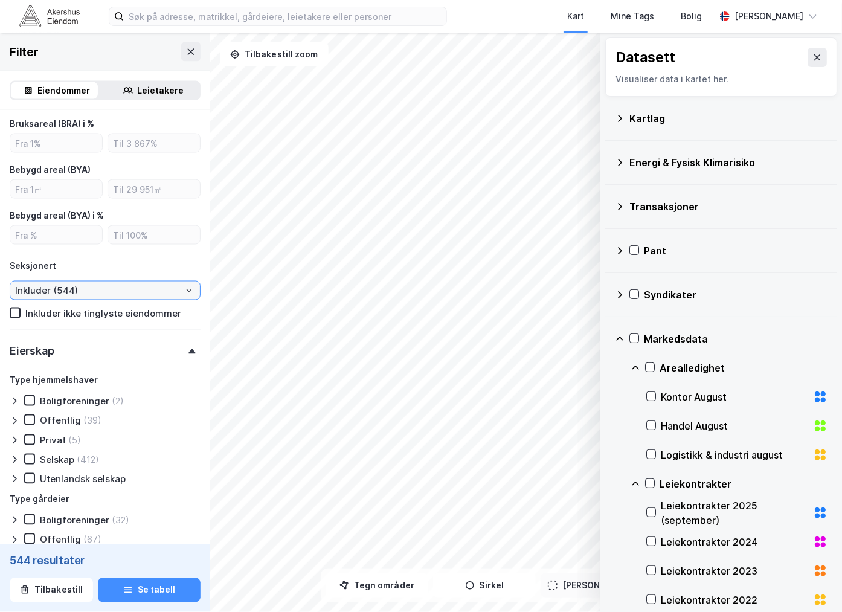
click at [117, 283] on input "Inkluder (544)" at bounding box center [105, 290] width 190 height 18
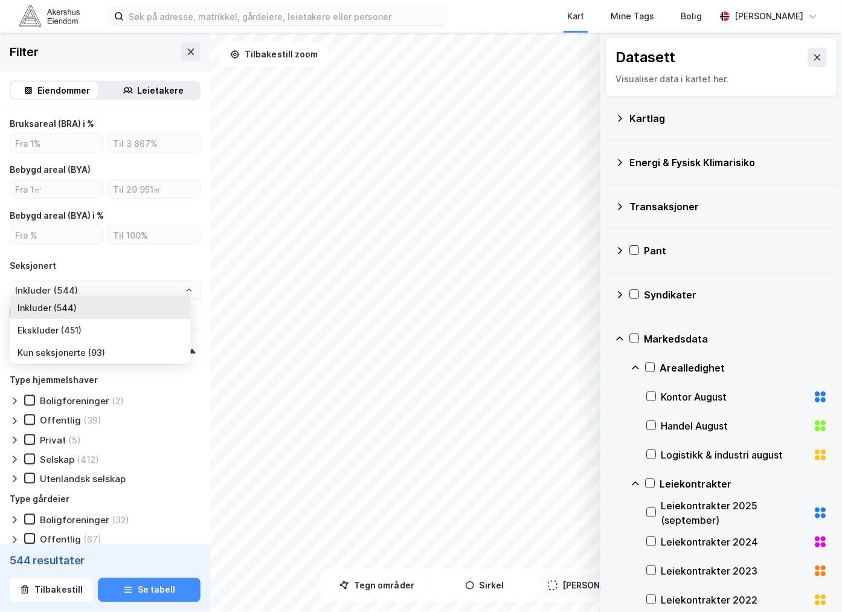
click at [117, 263] on div "Seksjonert" at bounding box center [105, 266] width 191 height 14
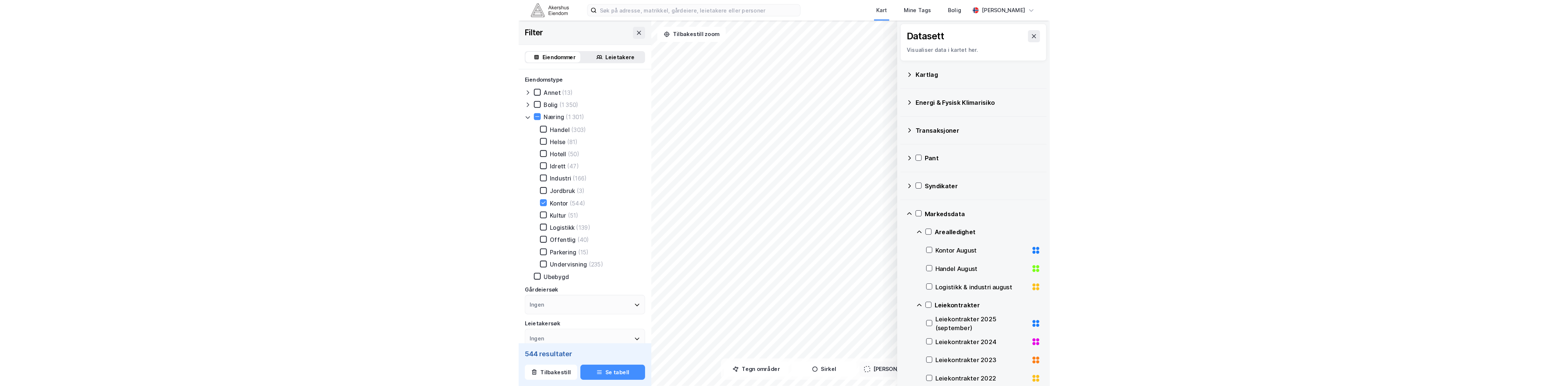
scroll to position [0, 0]
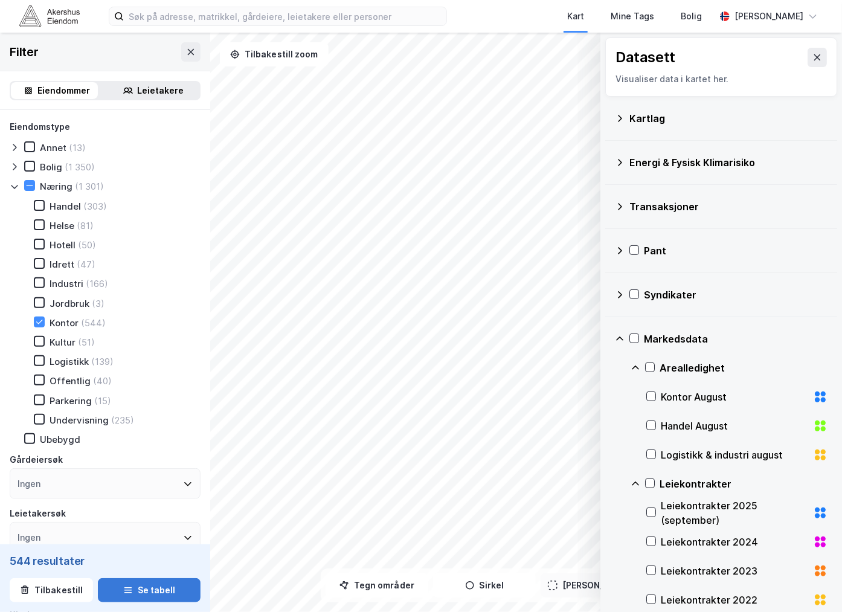
click at [129, 587] on button "Se tabell" at bounding box center [149, 590] width 103 height 24
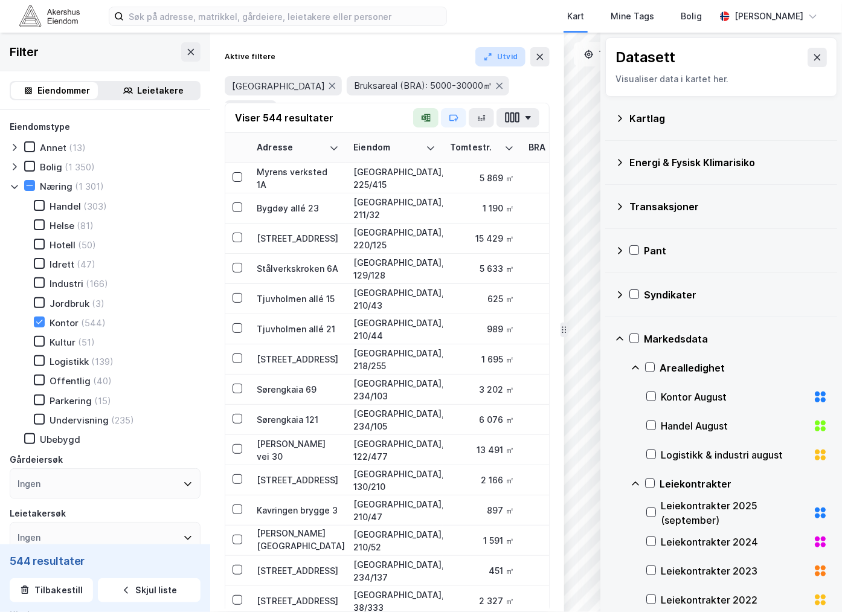
click at [509, 57] on button "Utvid" at bounding box center [500, 56] width 51 height 19
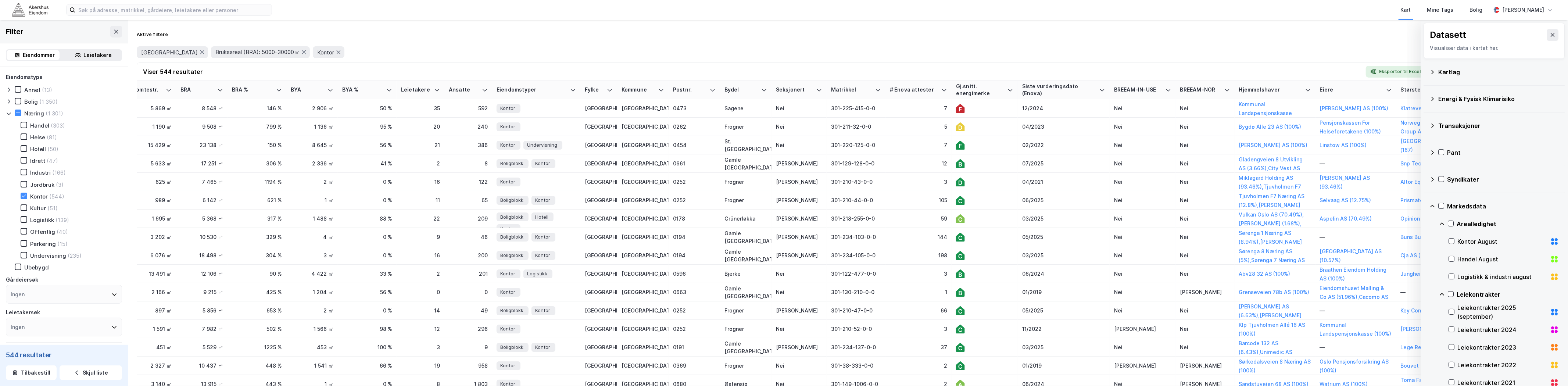
scroll to position [0, 153]
click at [512, 36] on icon at bounding box center [1553, 35] width 4 height 4
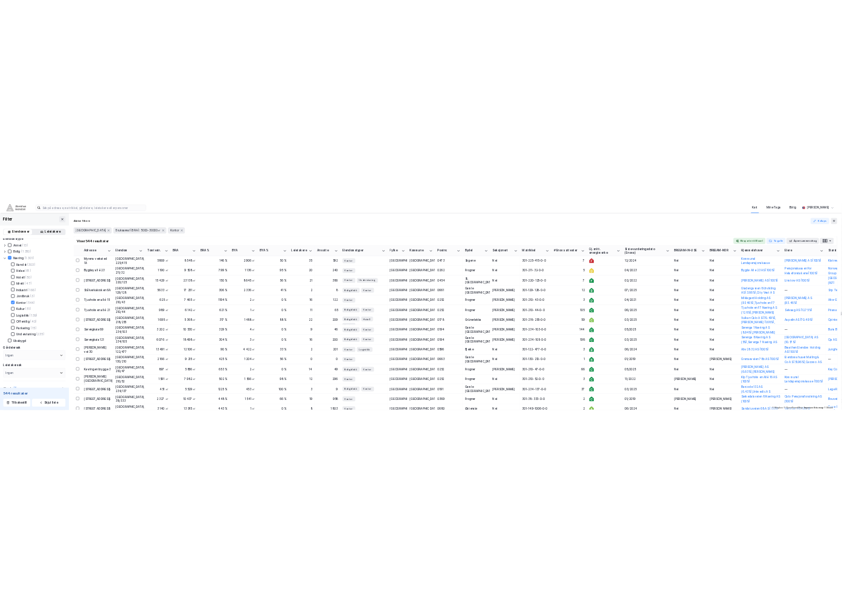
scroll to position [0, 0]
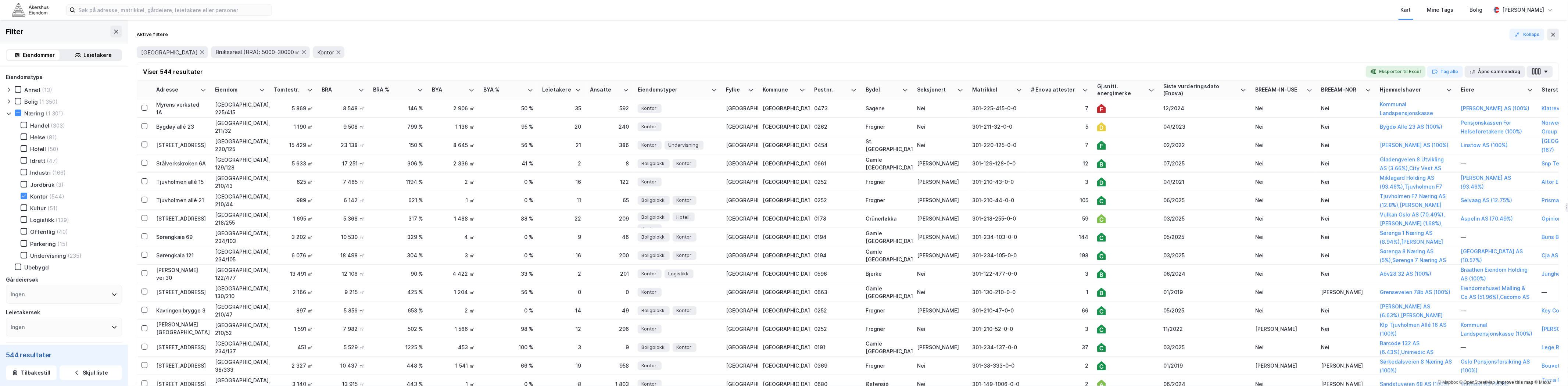
click at [435, 41] on div "Aktive filtere Kollaps [GEOGRAPHIC_DATA] Bruksareal (BRA): 5000-30000㎡ Kontor" at bounding box center [848, 46] width 1423 height 34
click at [512, 57] on div "Oslo Bruksareal (BRA): 5000-30000㎡ Kontor" at bounding box center [848, 52] width 1423 height 12
click at [512, 38] on div "Aktive filtere Kollaps" at bounding box center [848, 34] width 1423 height 12
